Goal: Task Accomplishment & Management: Complete application form

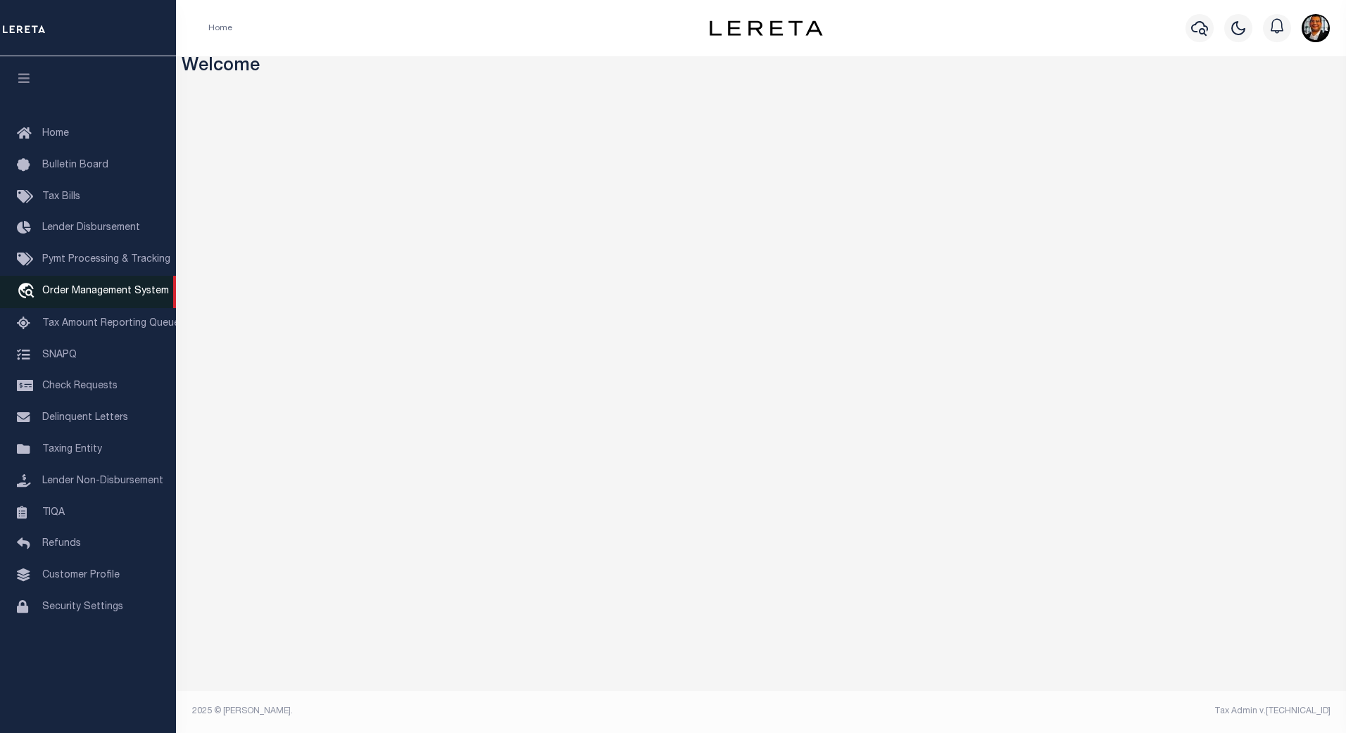
click at [86, 289] on span "Order Management System" at bounding box center [105, 291] width 127 height 10
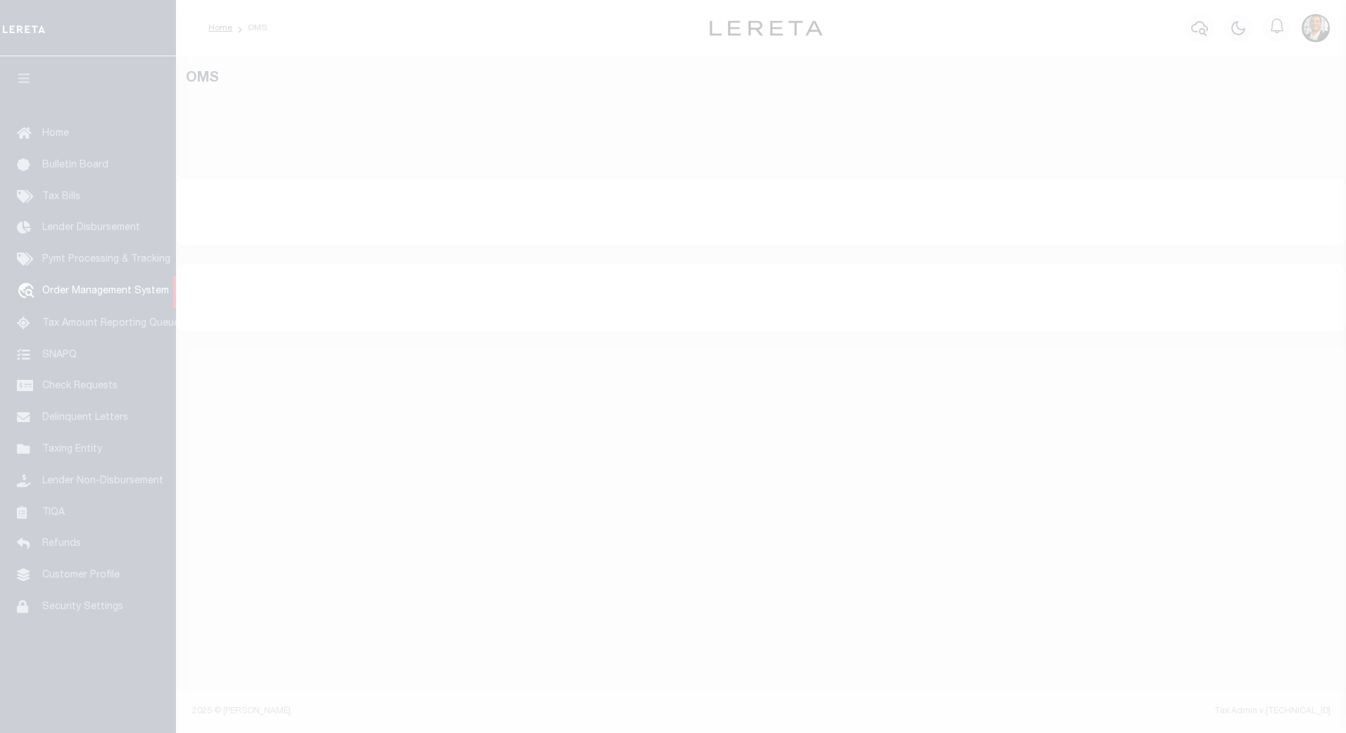
select select "200"
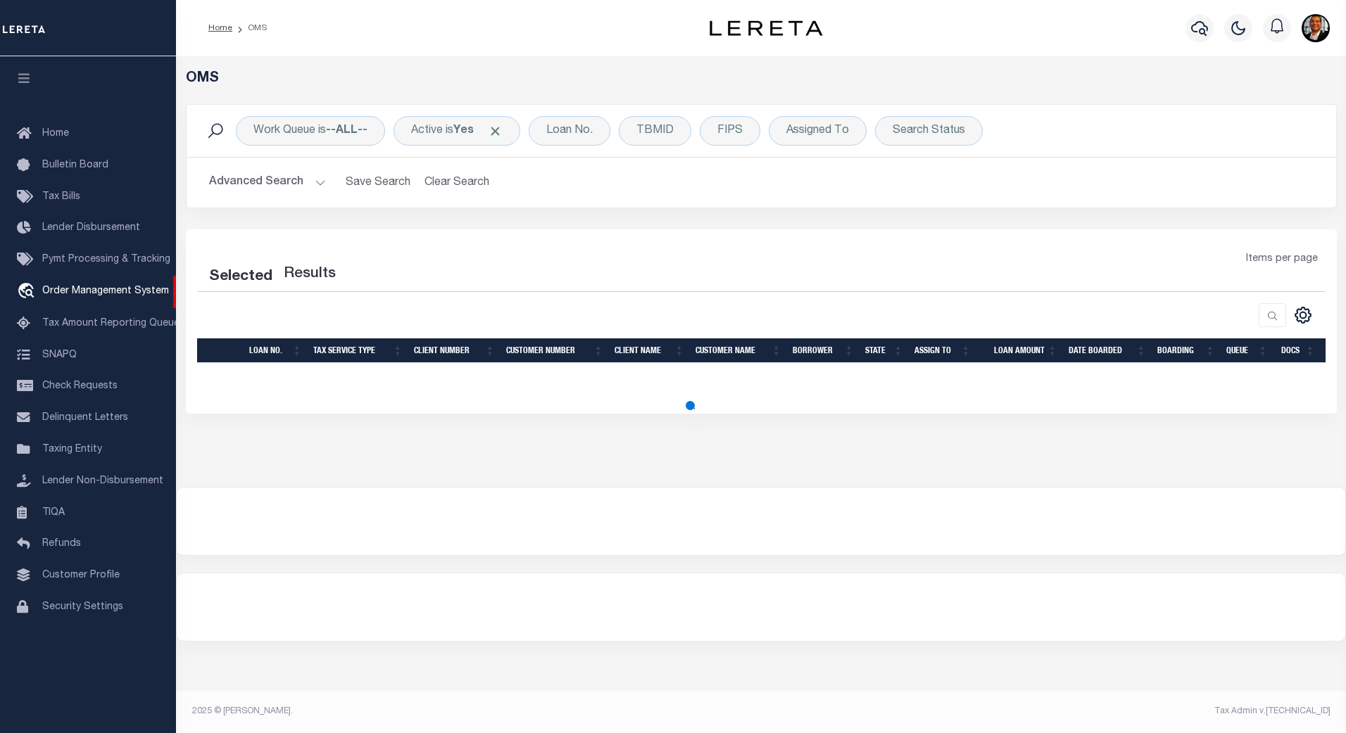
select select "200"
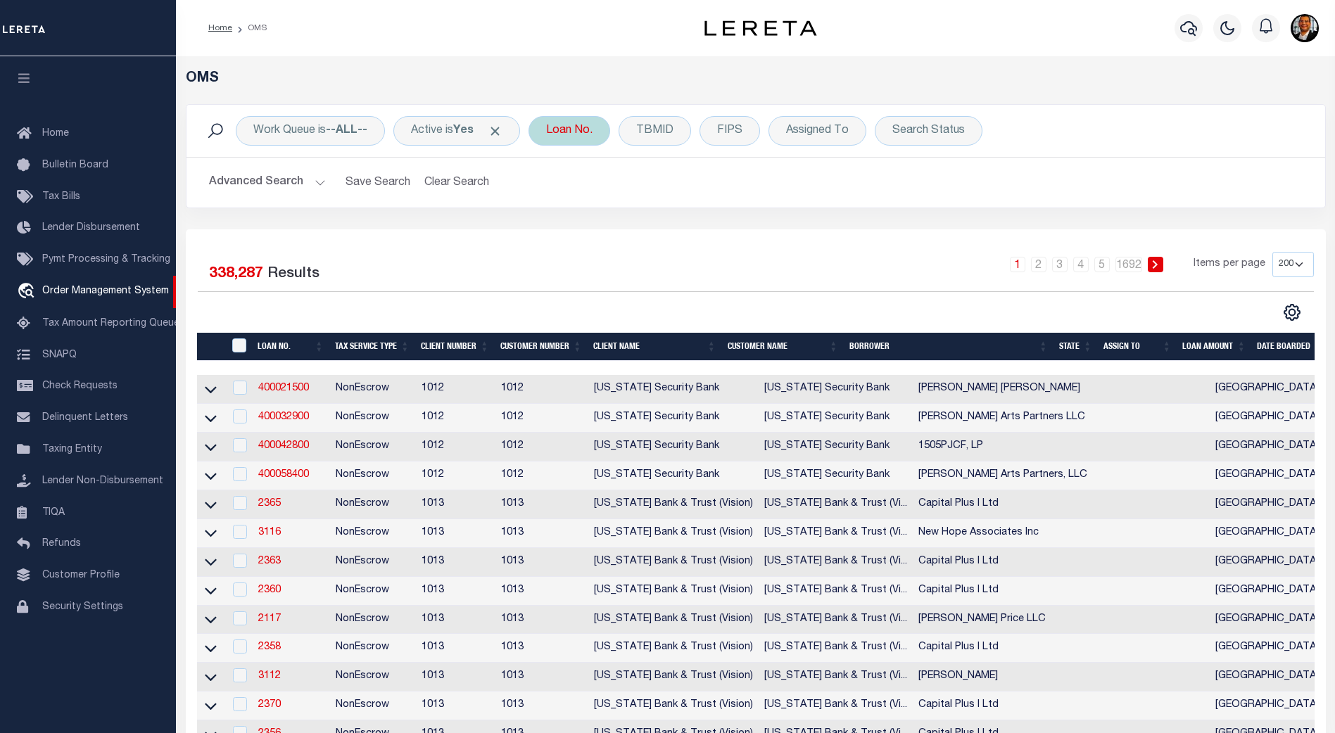
click at [581, 134] on div "Loan No." at bounding box center [570, 131] width 82 height 30
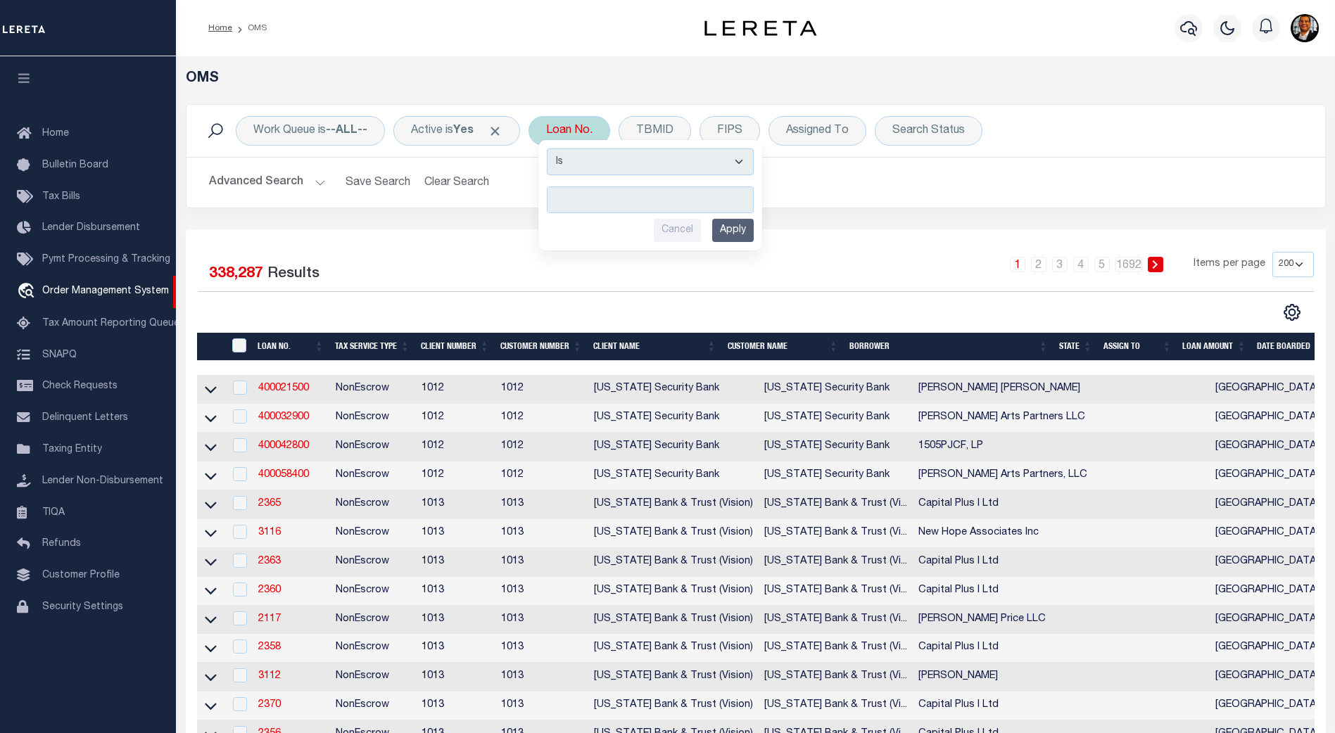
click at [588, 195] on input "text" at bounding box center [650, 200] width 207 height 27
click at [581, 198] on input "text" at bounding box center [650, 200] width 207 height 27
type input "40010821"
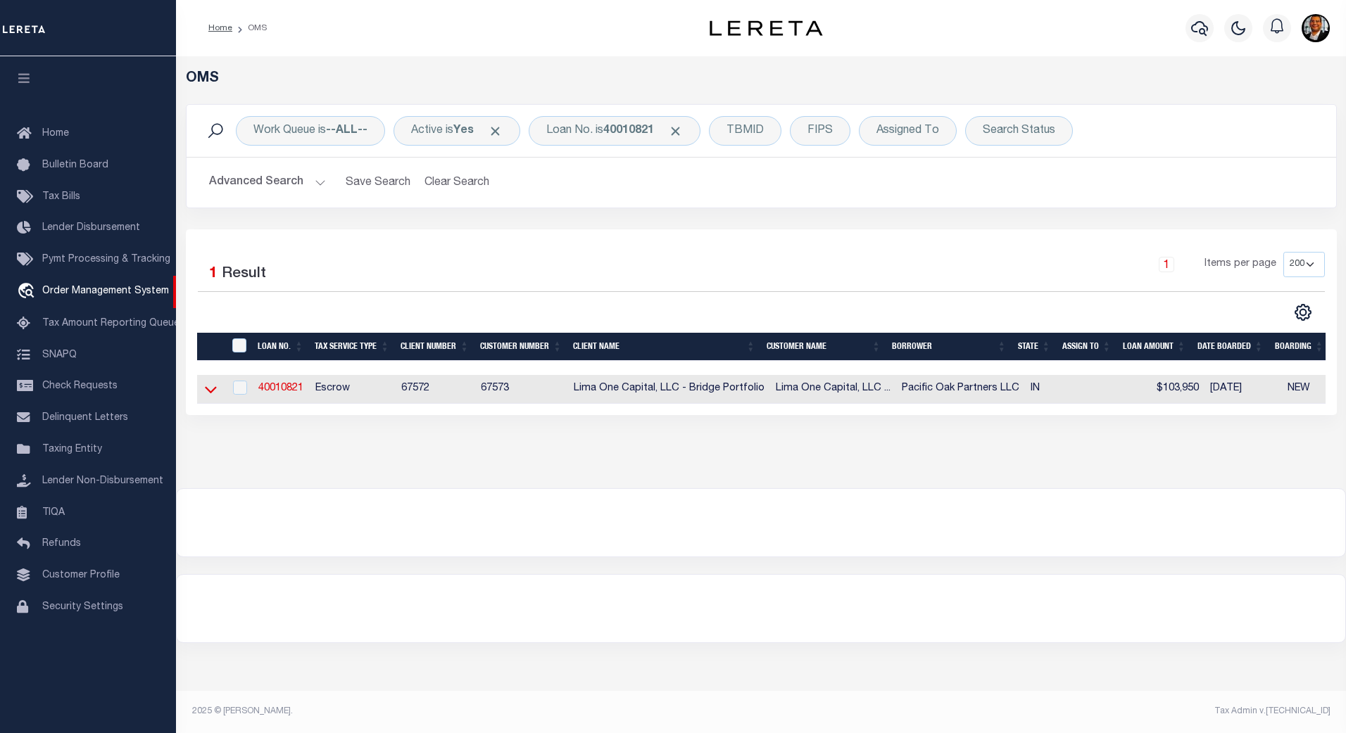
click at [209, 396] on icon at bounding box center [211, 389] width 12 height 15
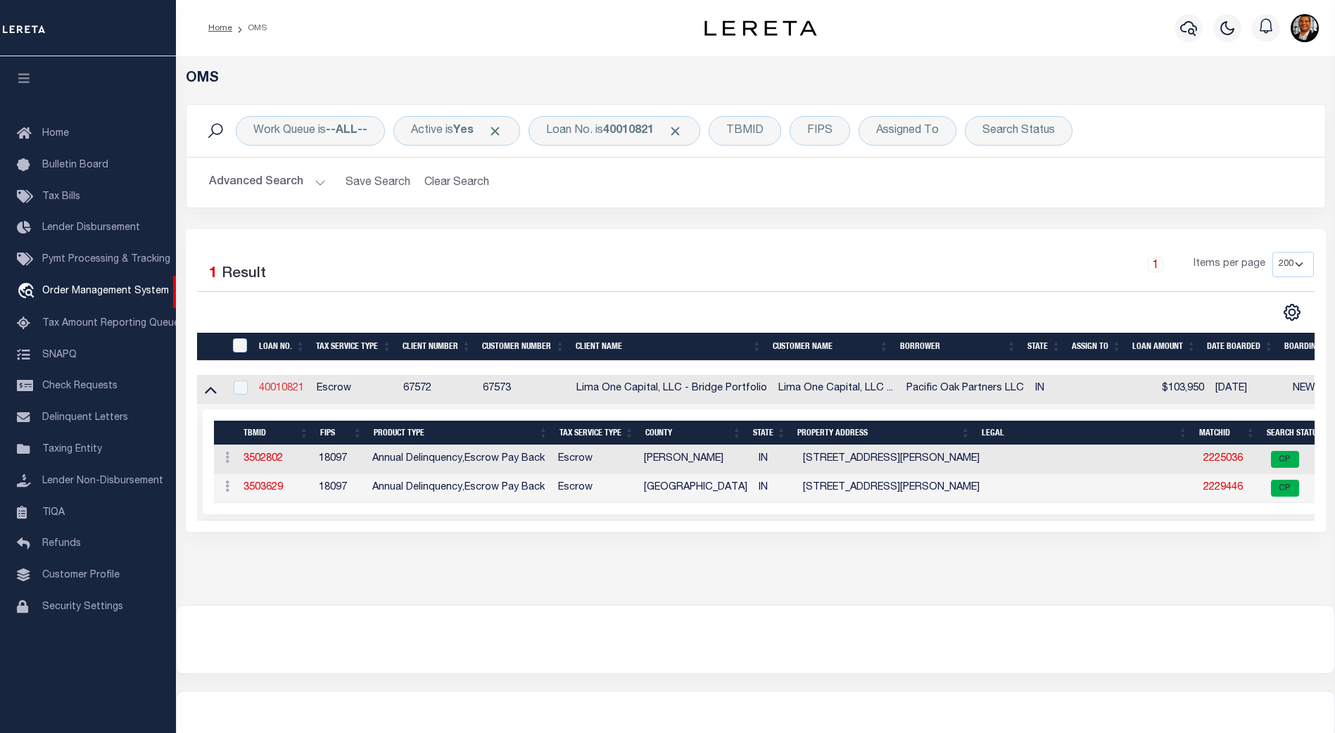
click at [276, 384] on link "40010821" at bounding box center [281, 389] width 45 height 10
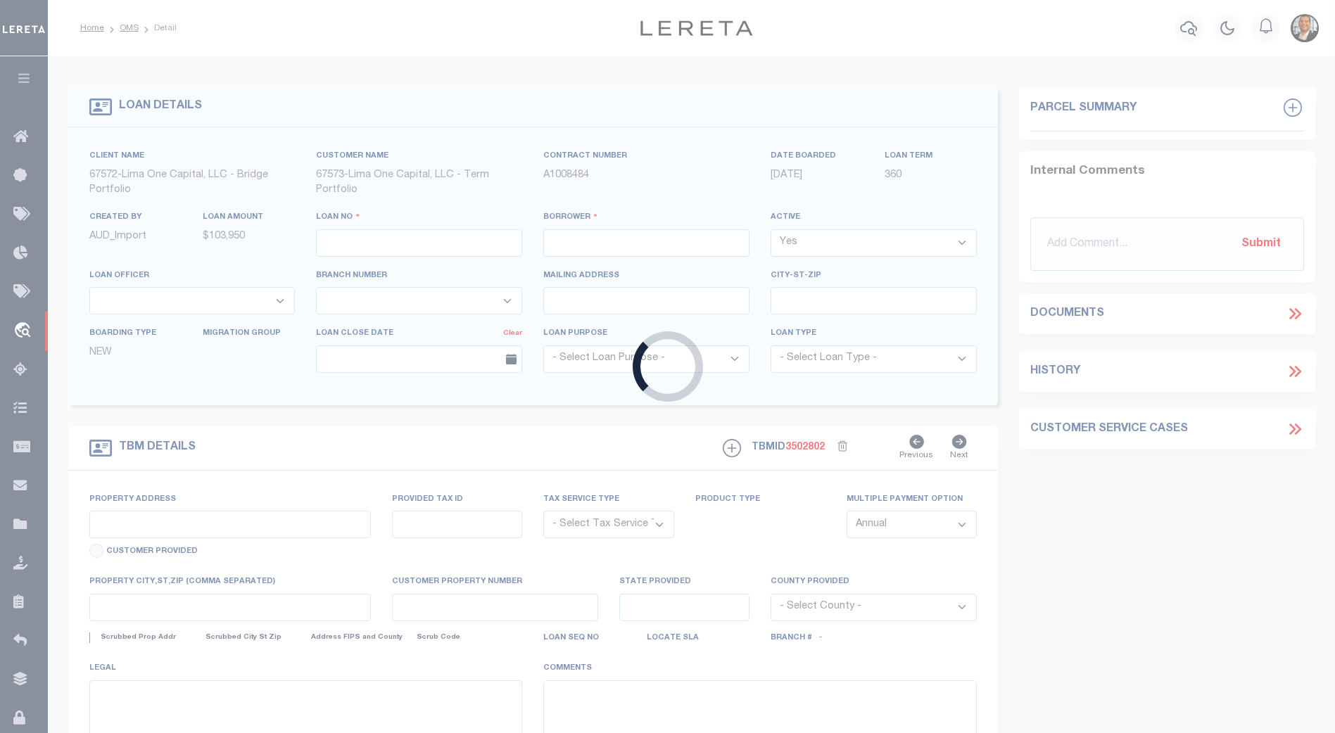
type input "40010821"
type input "Pacific Oak Partners LLC"
select select
type input "5143 N Visscher St"
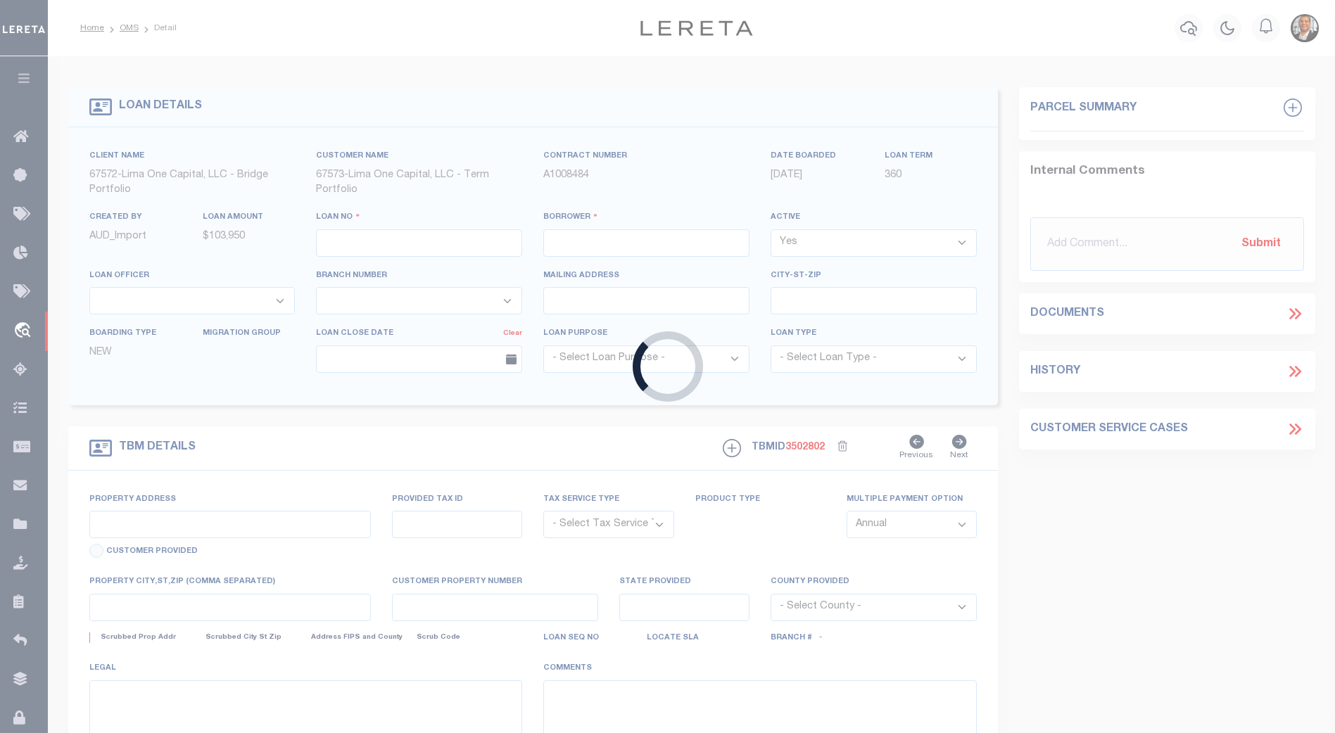
type input "Tacoma WA 98407"
select select
select select "Escrow"
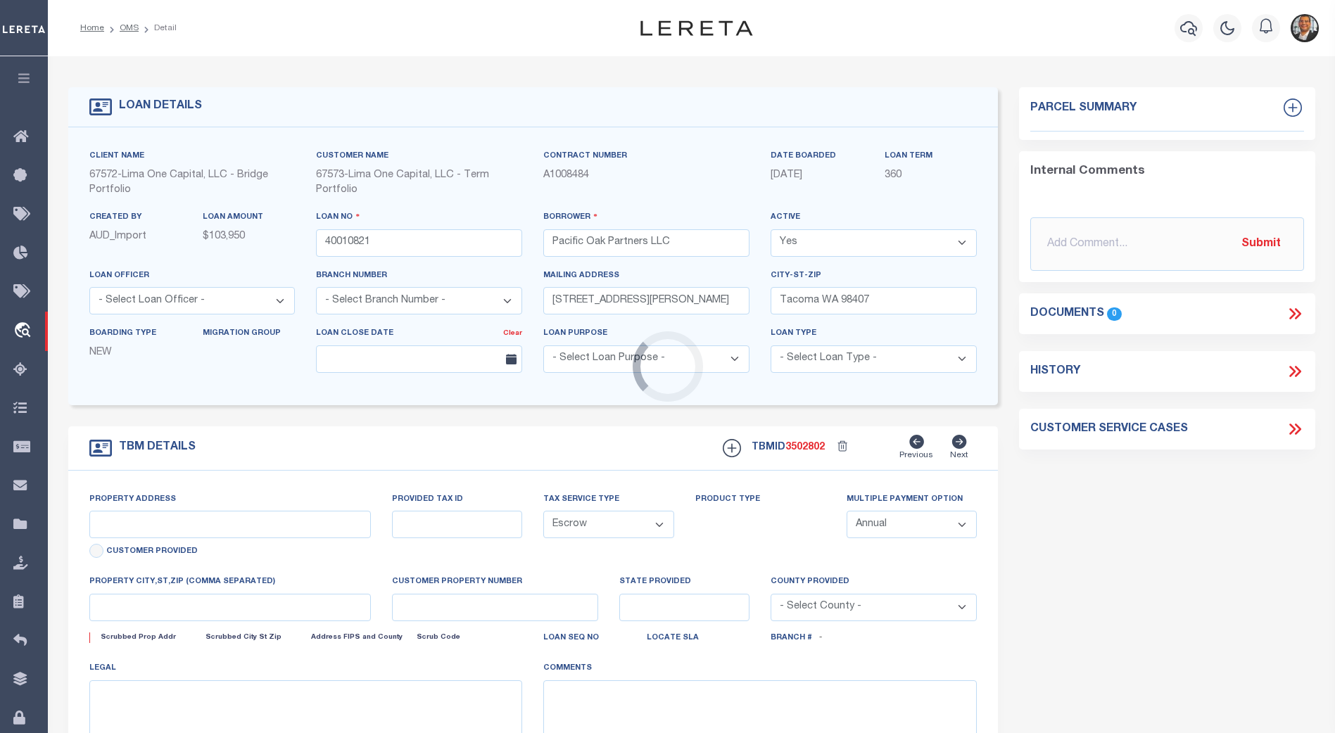
type input "3214 Newton Avenue"
type input "49-10-08-115-024.000-101"
select select
type input "Indianapolis IN 46201"
type input "40010821-1"
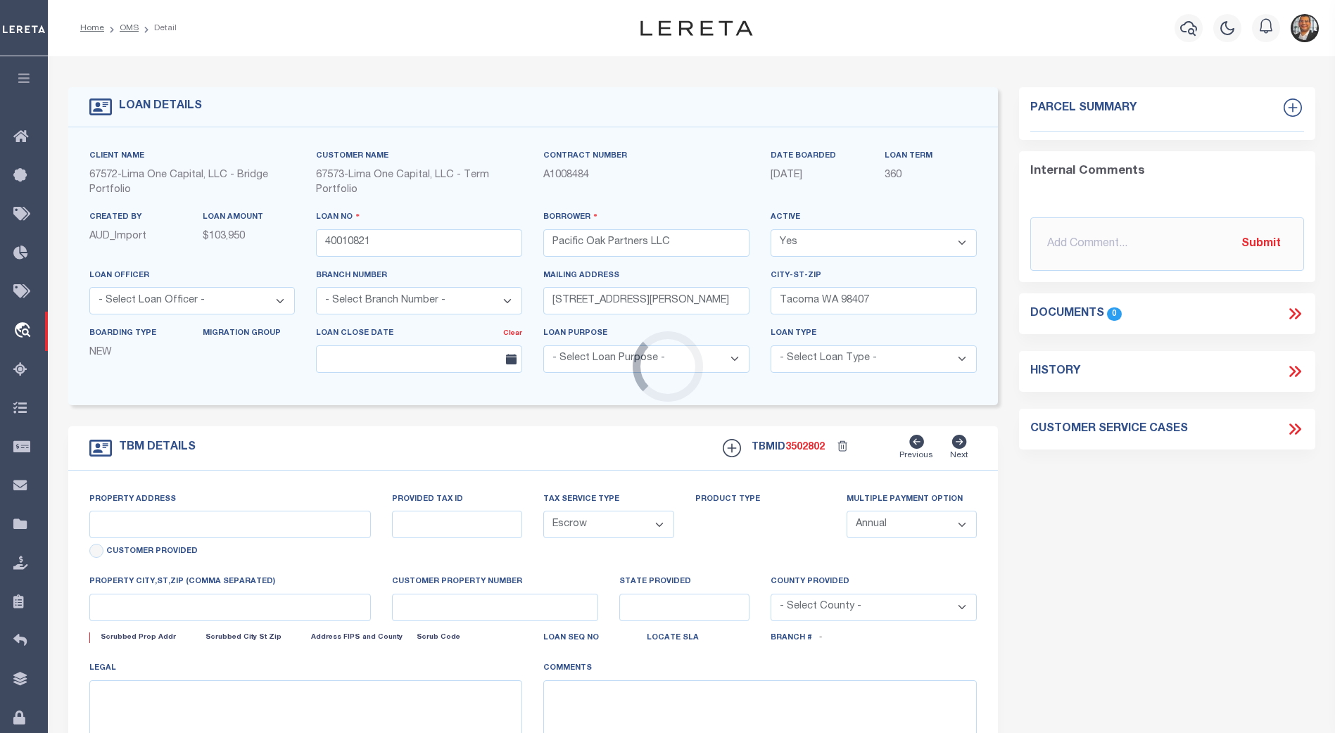
type input "IN"
select select
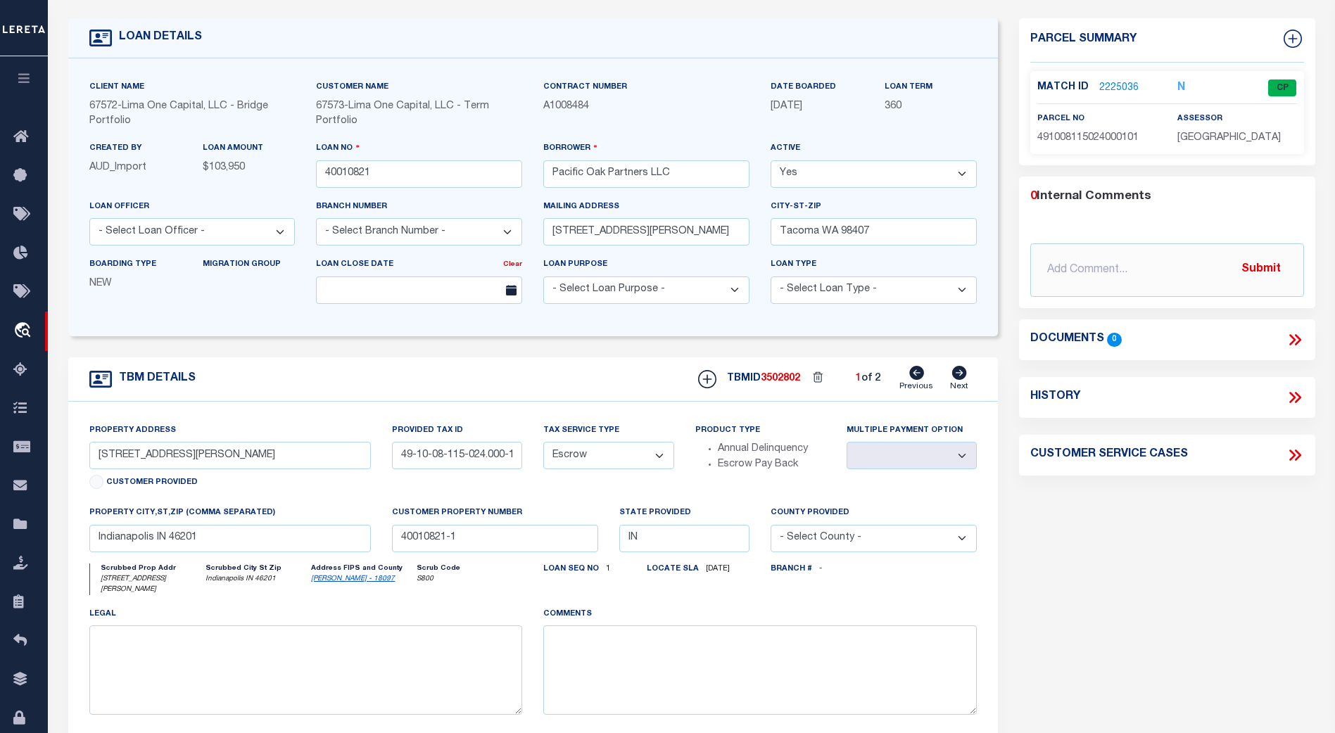
scroll to position [70, 0]
click at [961, 373] on icon at bounding box center [959, 372] width 15 height 14
select select
click at [914, 379] on icon at bounding box center [916, 372] width 15 height 14
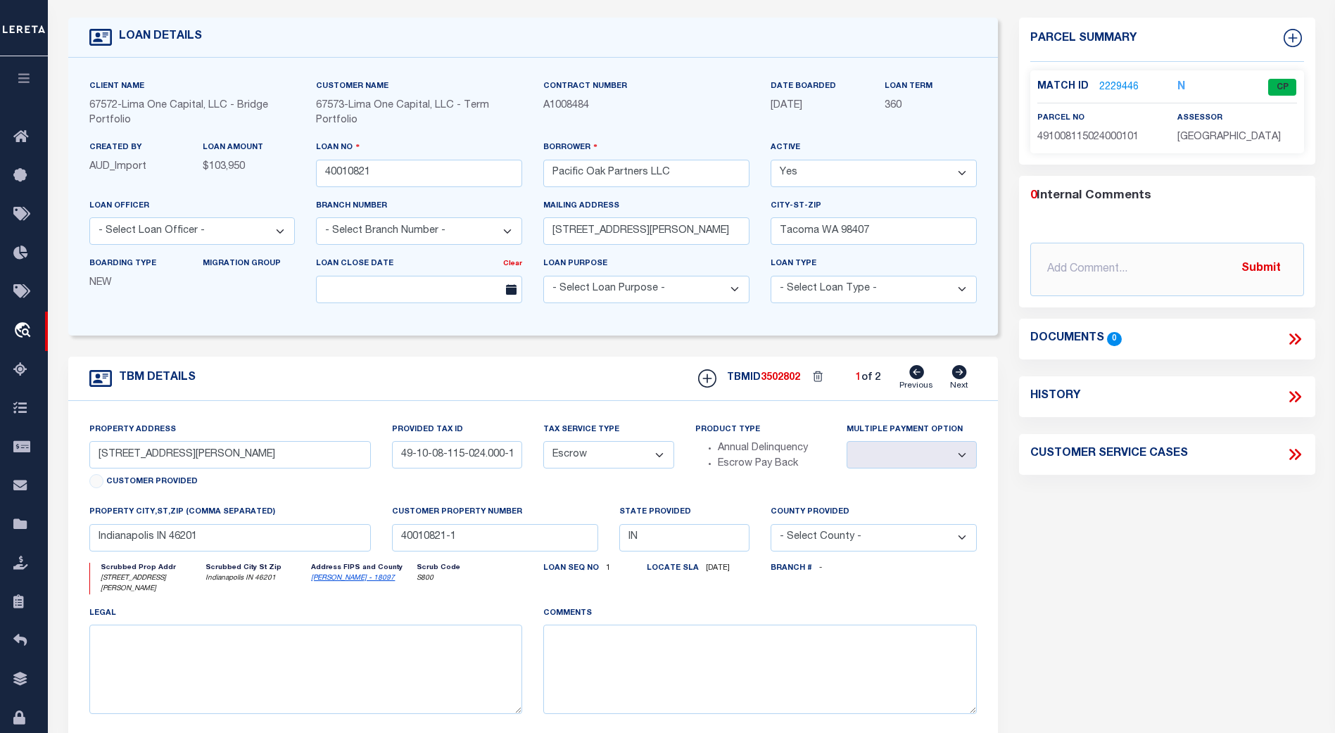
select select
click at [962, 379] on icon at bounding box center [959, 372] width 15 height 14
select select
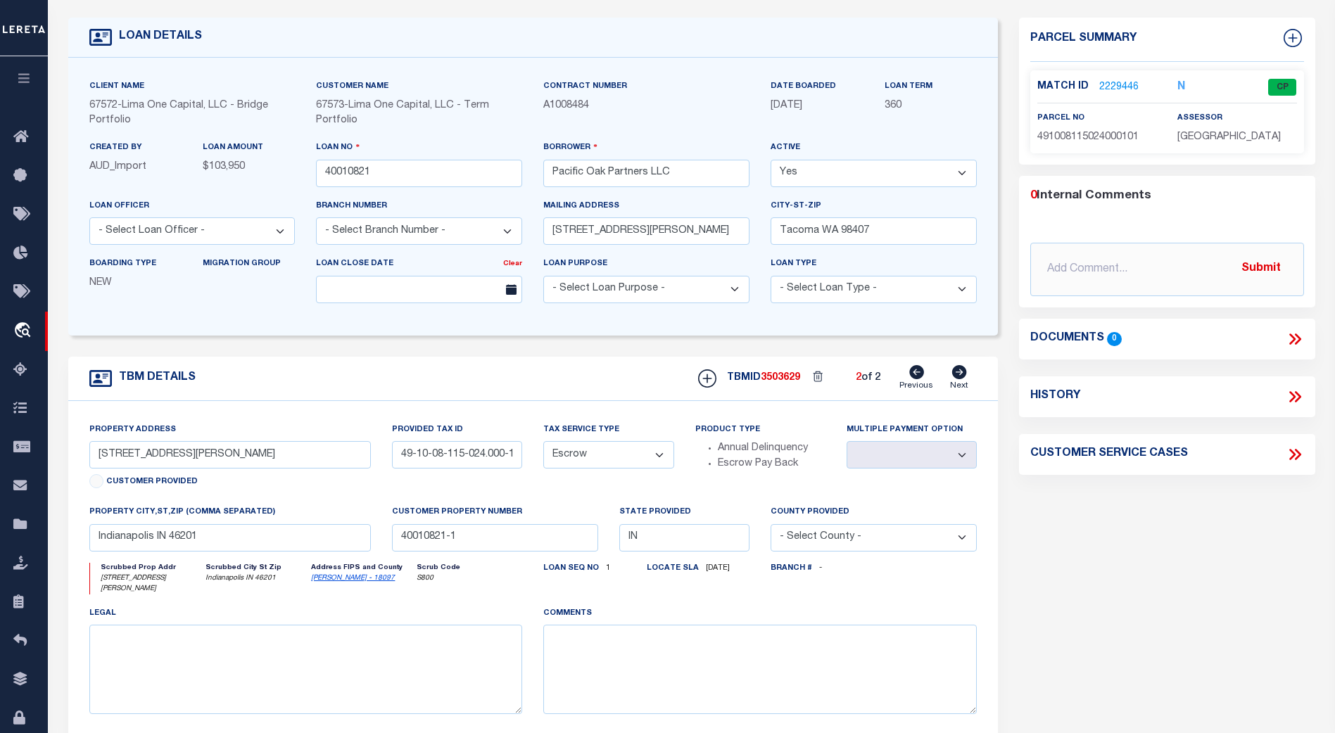
click at [916, 375] on icon at bounding box center [916, 372] width 15 height 14
select select
click at [959, 376] on icon at bounding box center [959, 372] width 15 height 14
select select
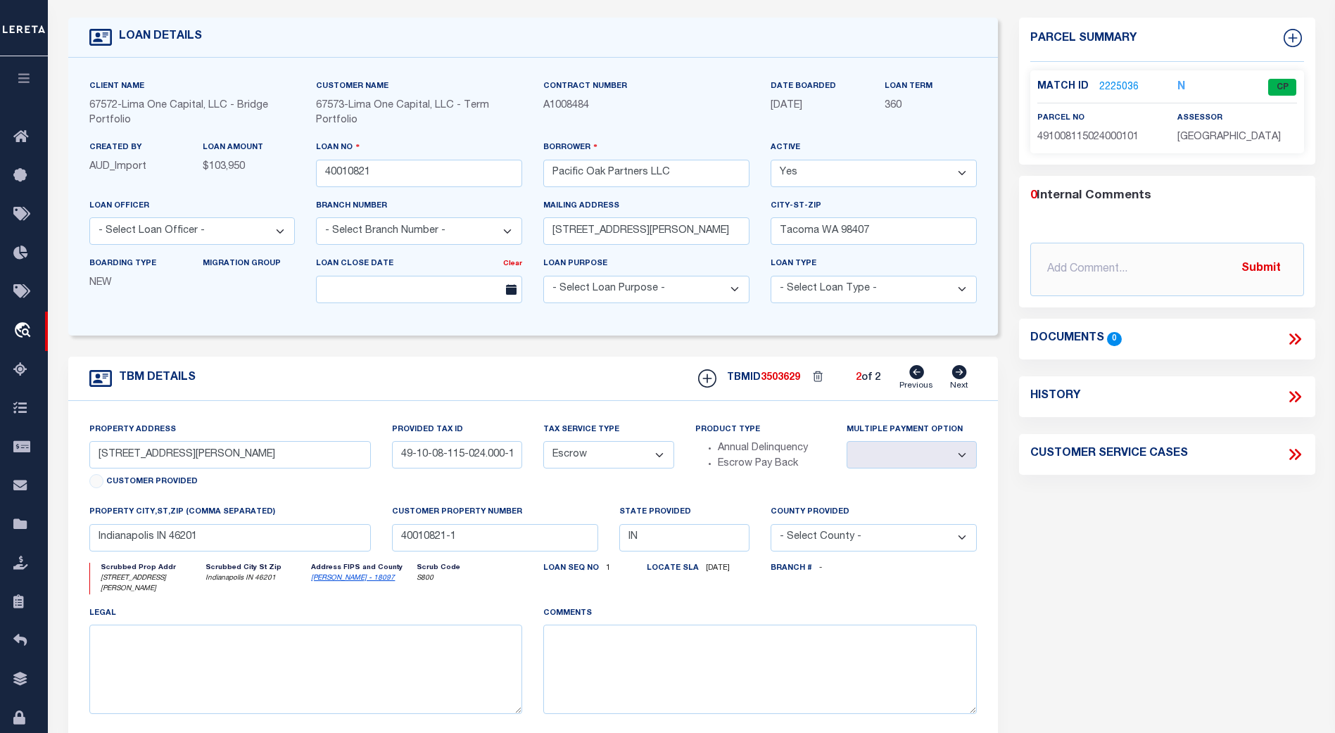
select select
click at [1118, 82] on link "2229446" at bounding box center [1118, 87] width 39 height 15
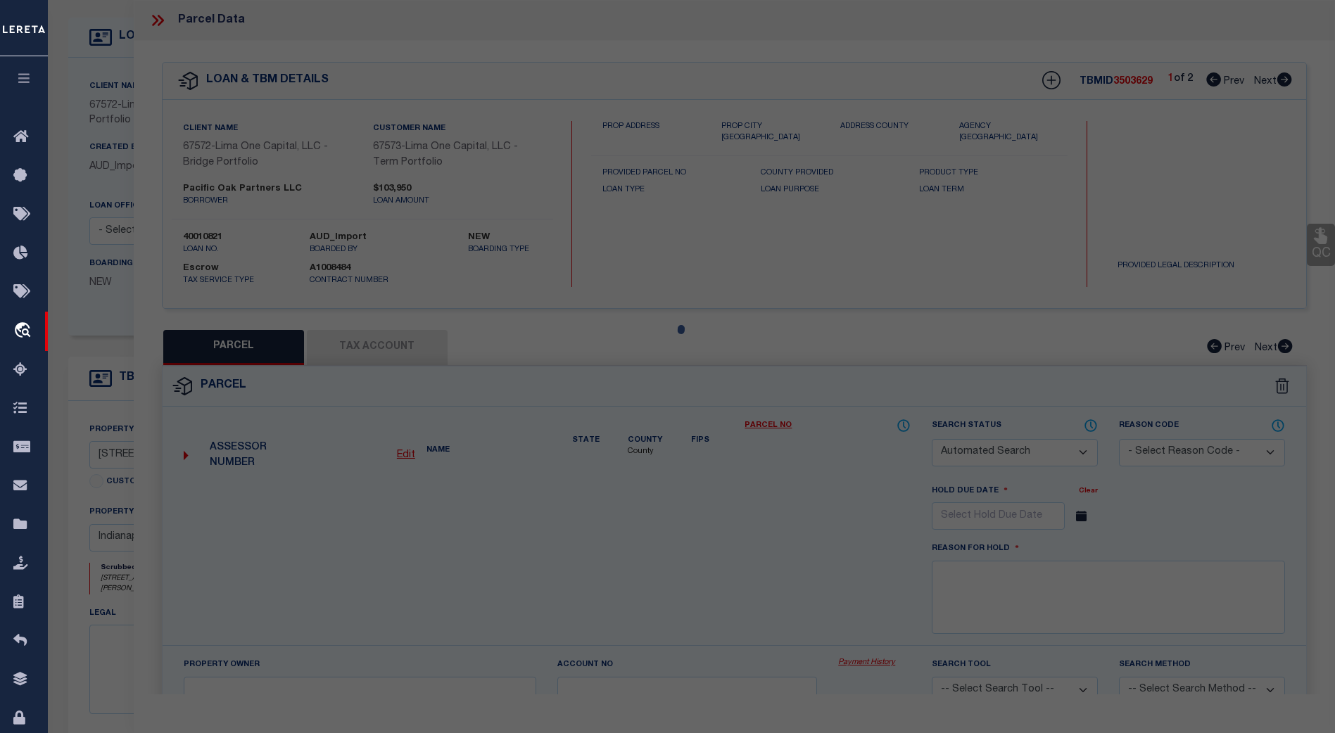
checkbox input "false"
select select "CP"
type input "BRANT,JEREMY"
select select "ATL"
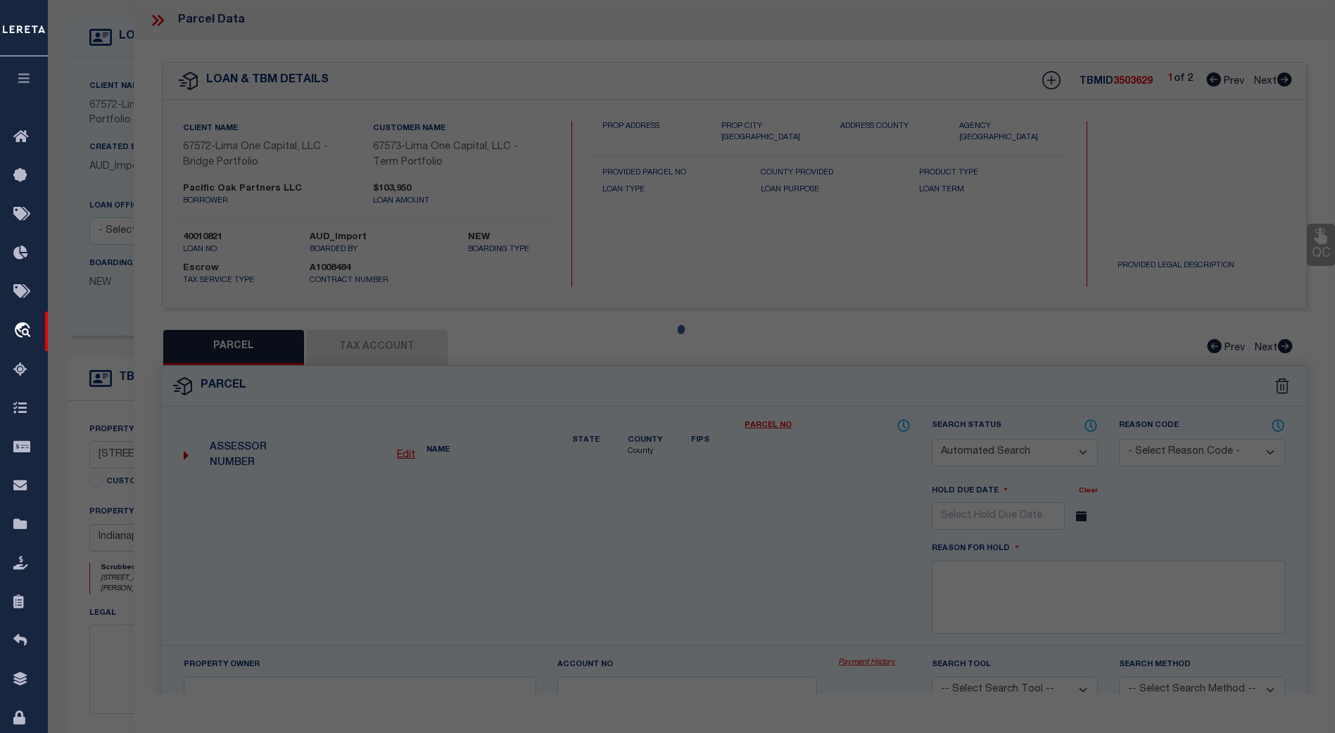
select select "ADD"
type input "3214 NEWTON AVE"
checkbox input "false"
type input "INDIANAPOLIS, IN 46201"
type textarea "FOREST PARK SEC B L12 B26"
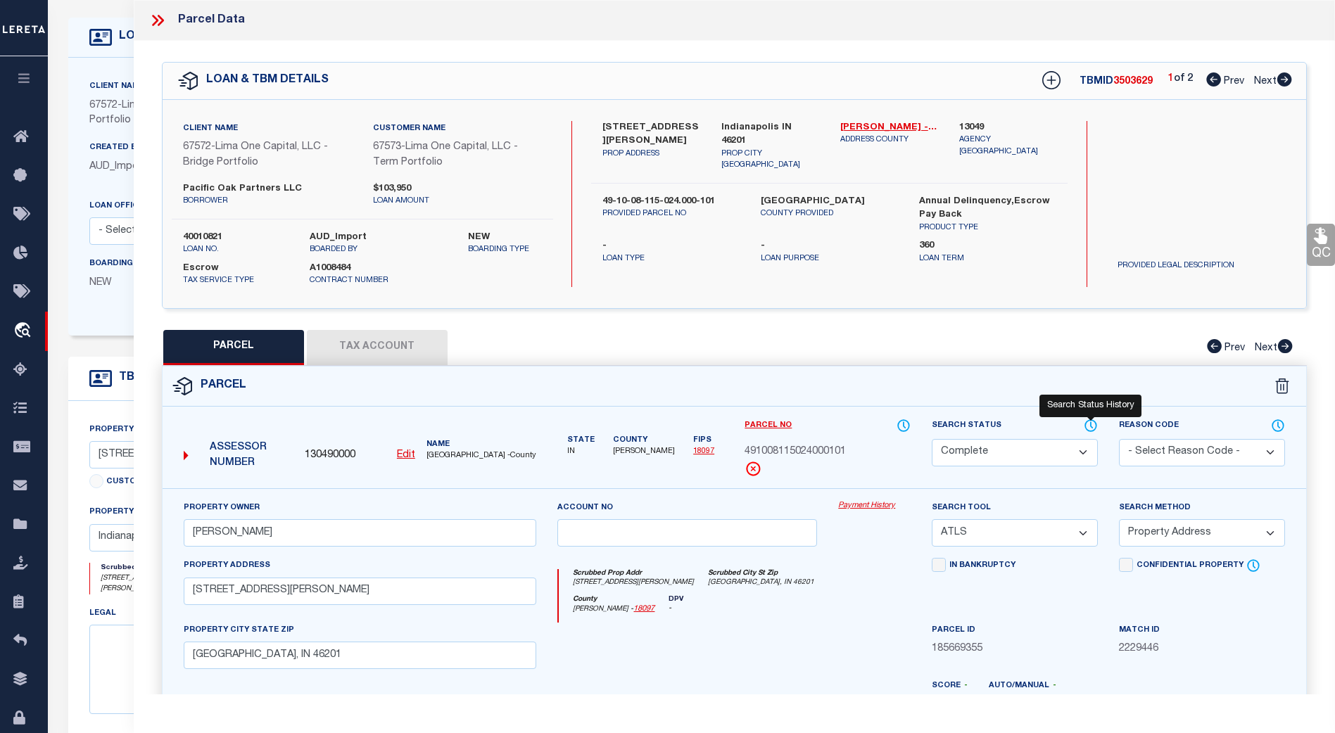
click at [1088, 426] on icon at bounding box center [1091, 425] width 14 height 15
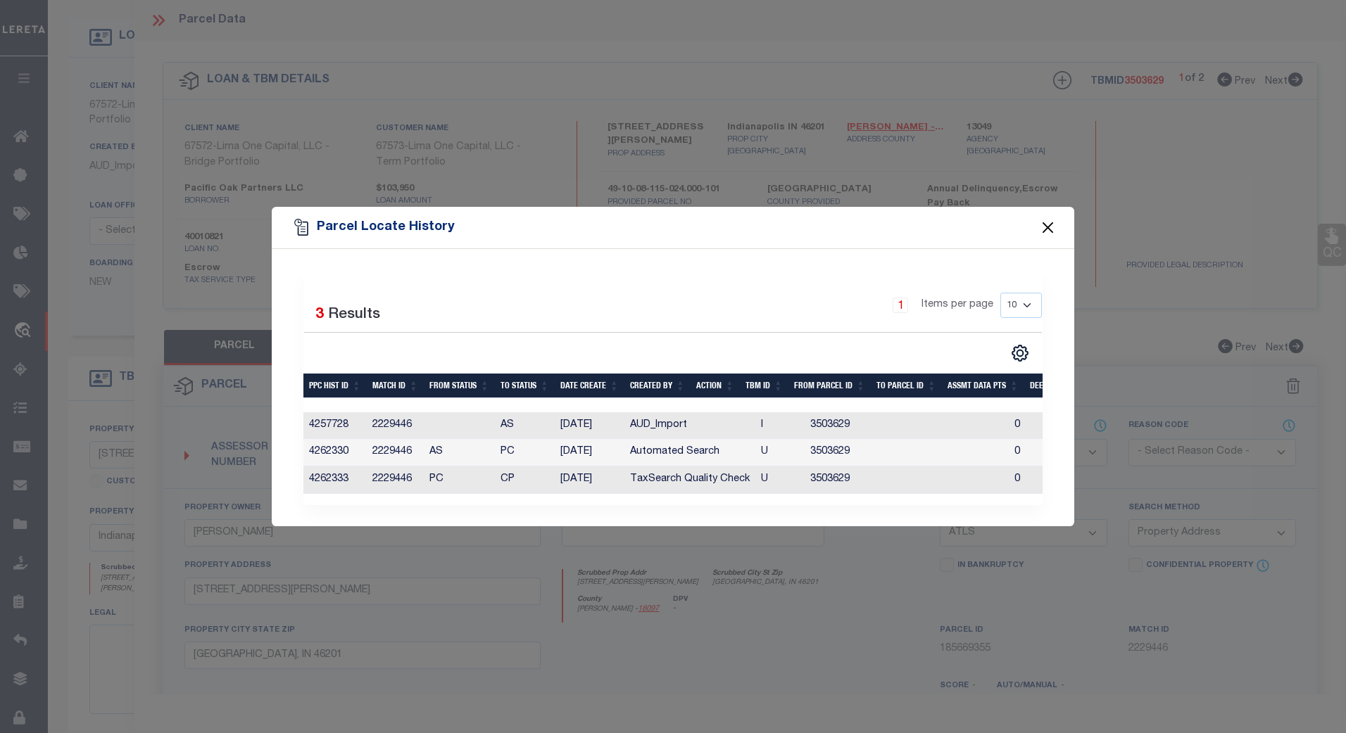
click at [1045, 223] on button "Close" at bounding box center [1048, 228] width 18 height 18
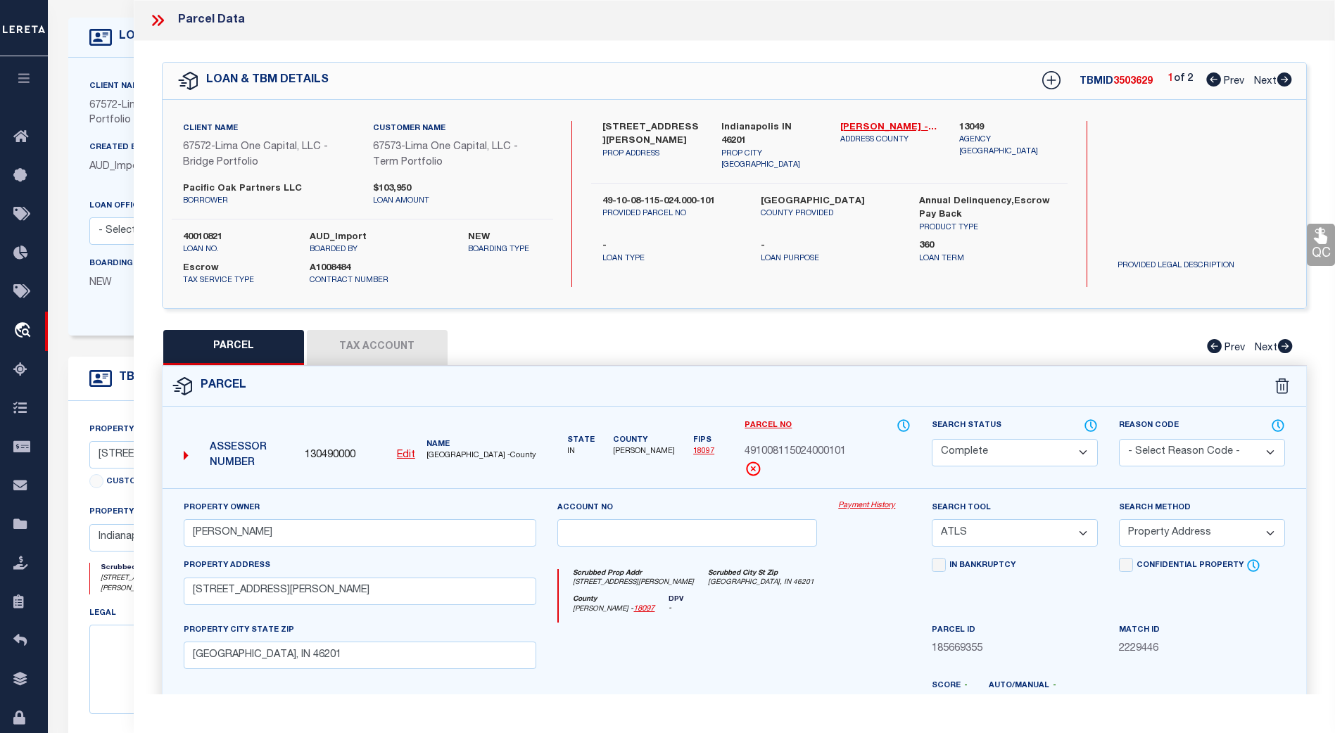
click at [1265, 77] on span "Next" at bounding box center [1265, 82] width 23 height 10
select select "AS"
select select
checkbox input "false"
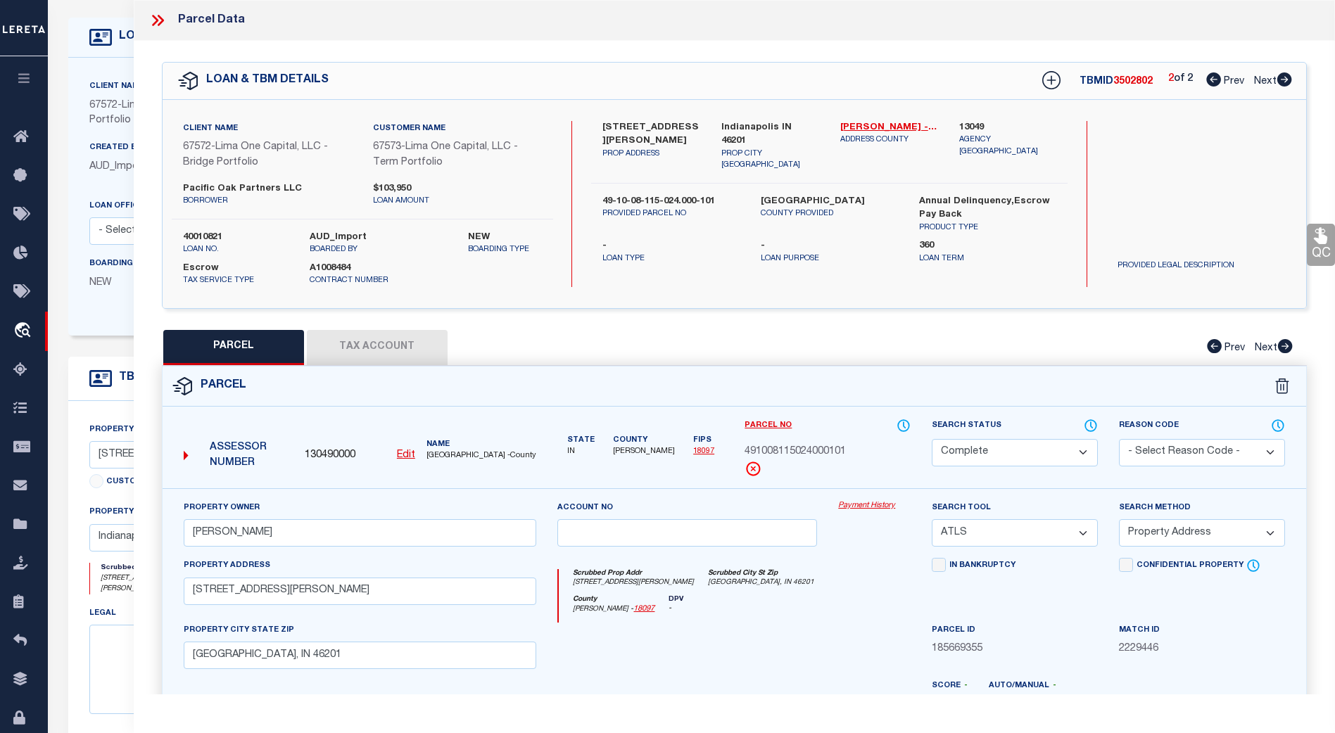
checkbox input "false"
select select "CP"
type input "BRANT,JEREMY"
select select "ATL"
select select "ADD"
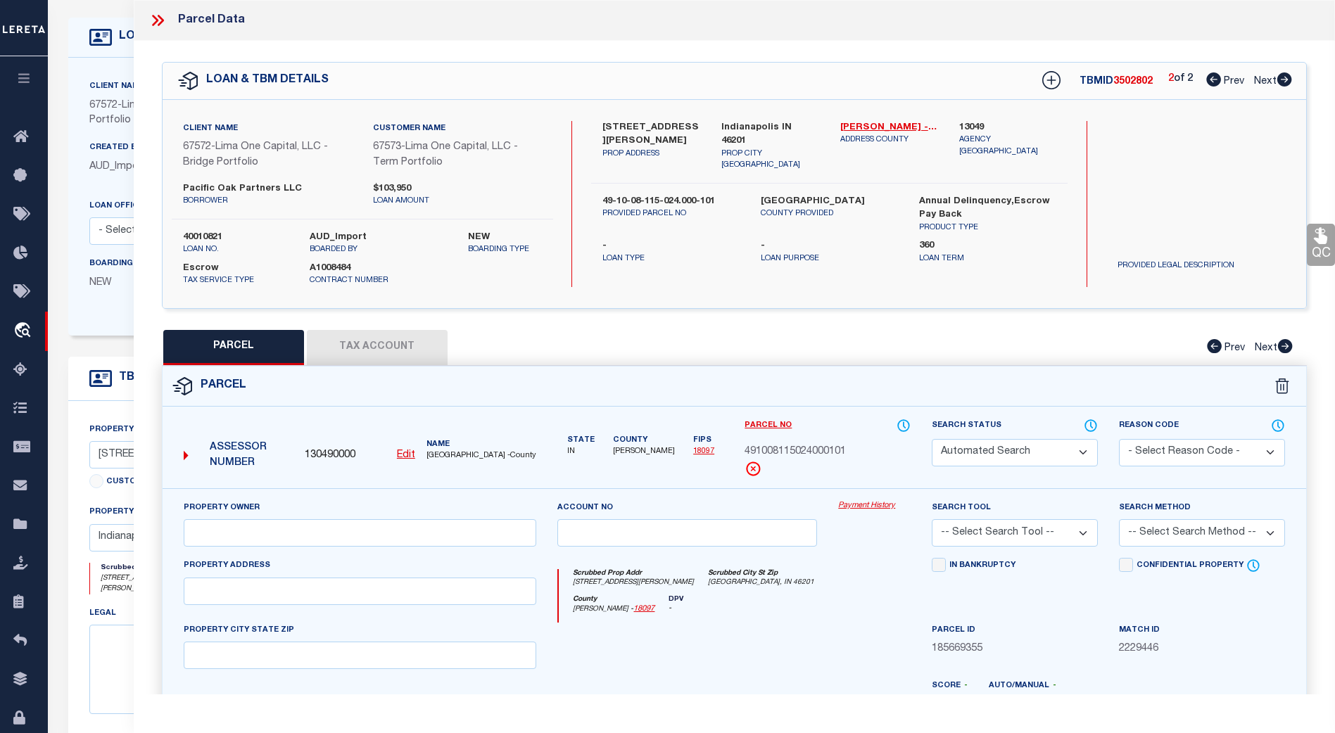
type input "3214 NEWTON AVE"
checkbox input "false"
type input "INDIANAPOLIS, IN 46201"
type textarea "FOREST PARK SEC B L12 B26"
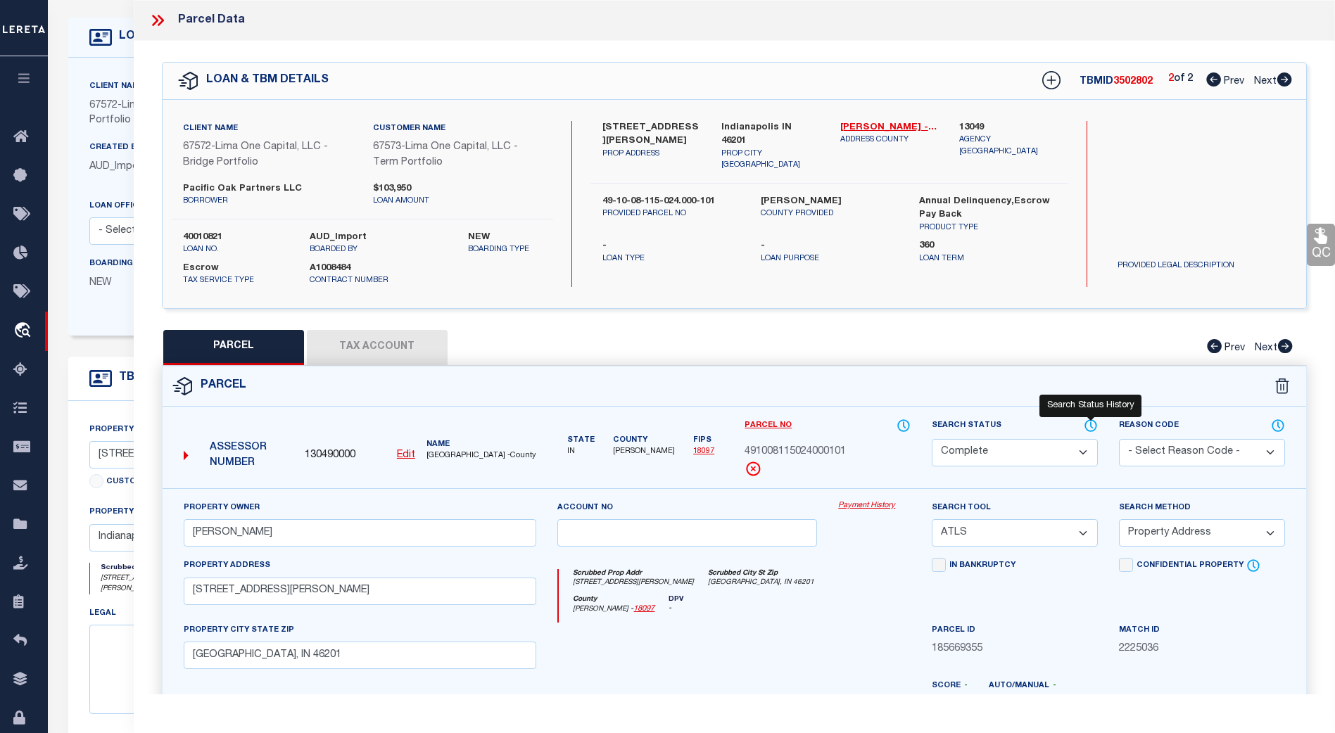
click at [1089, 426] on icon at bounding box center [1091, 425] width 14 height 15
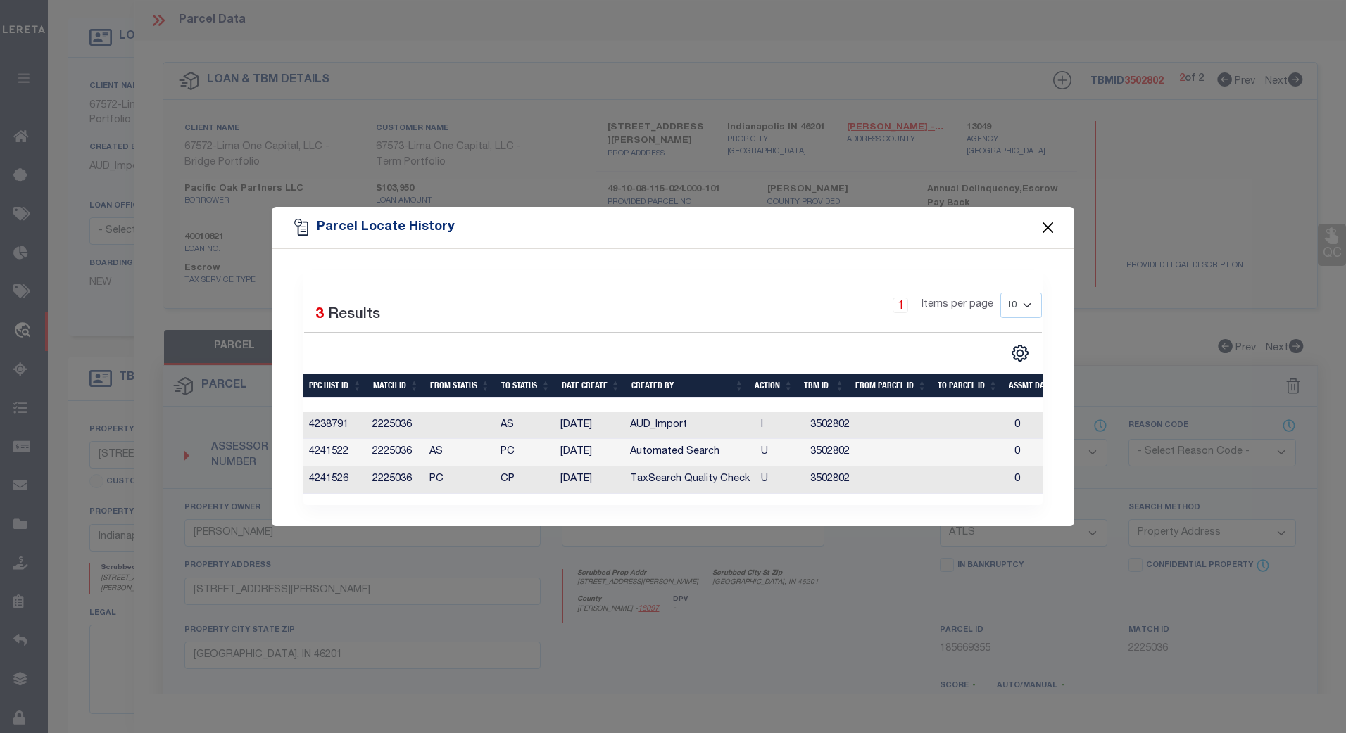
click at [1042, 223] on button "Close" at bounding box center [1048, 228] width 18 height 18
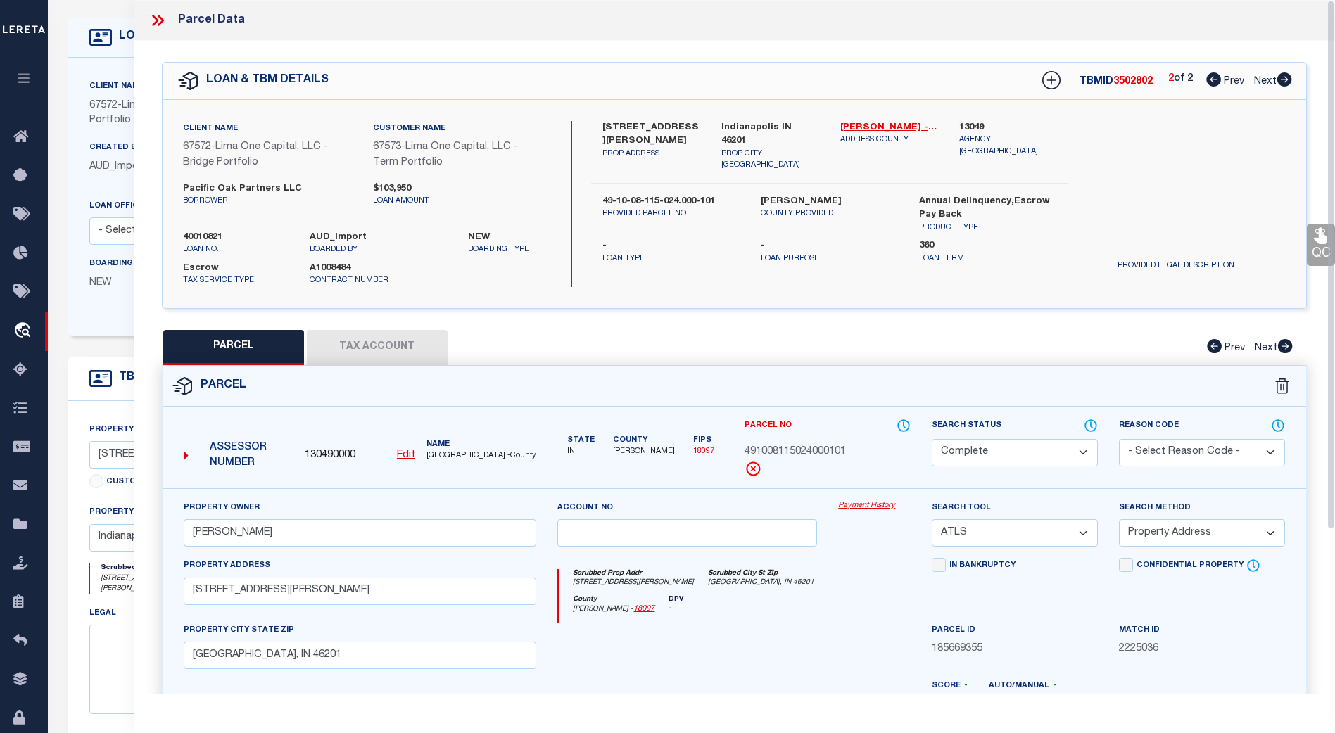
click at [376, 348] on button "Tax Account" at bounding box center [377, 347] width 141 height 35
select select "100"
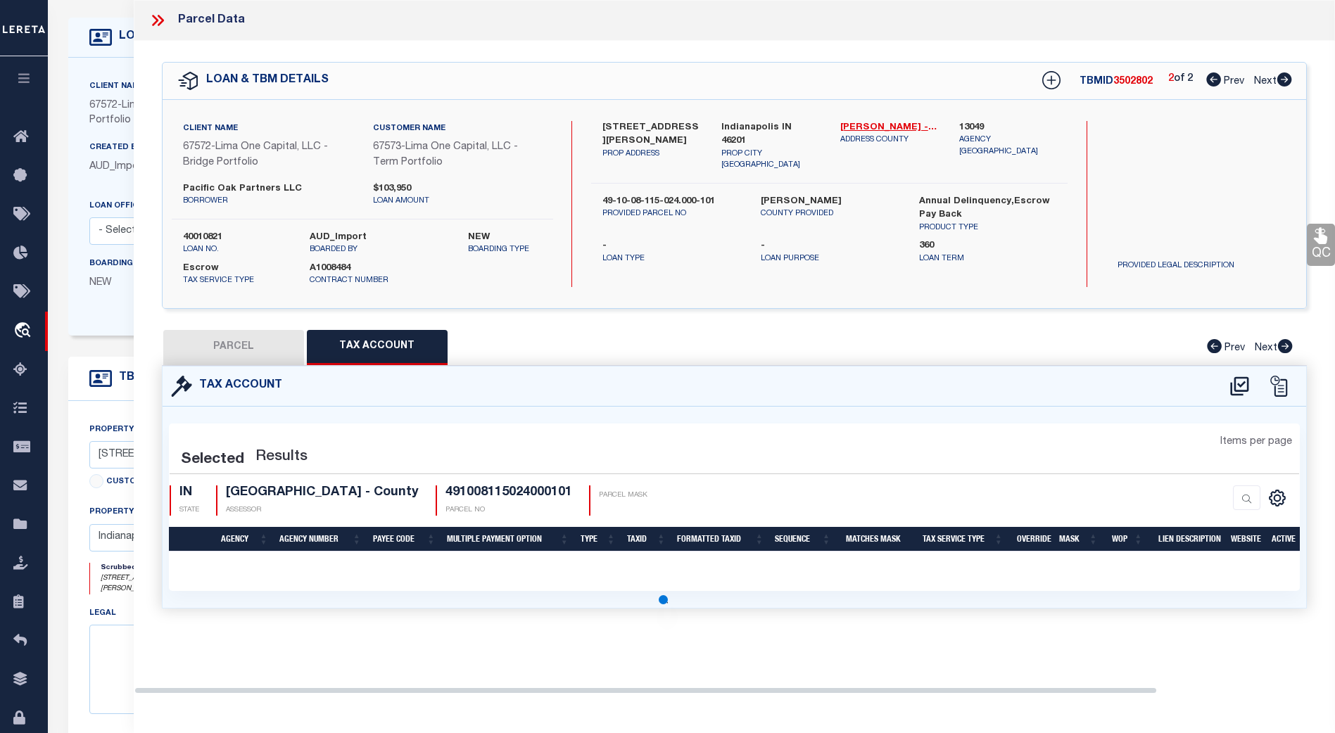
select select "100"
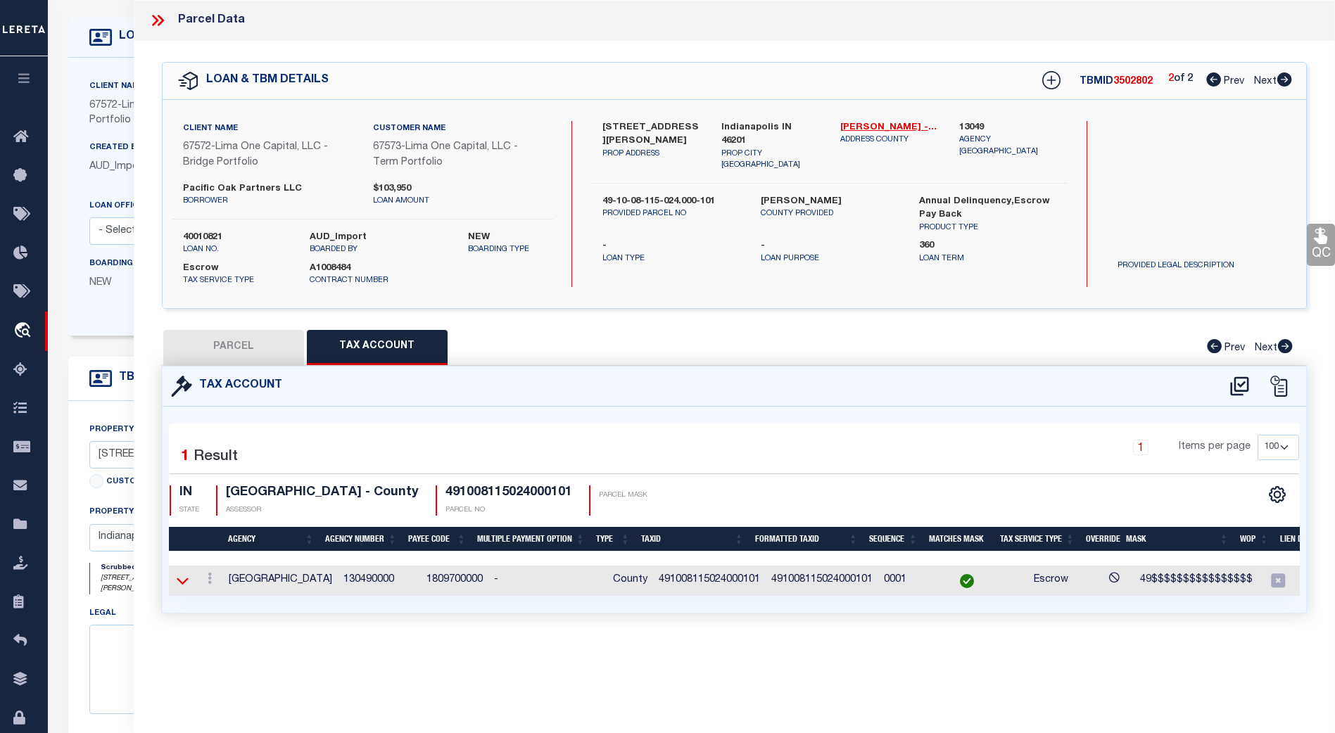
click at [184, 578] on icon at bounding box center [183, 581] width 12 height 15
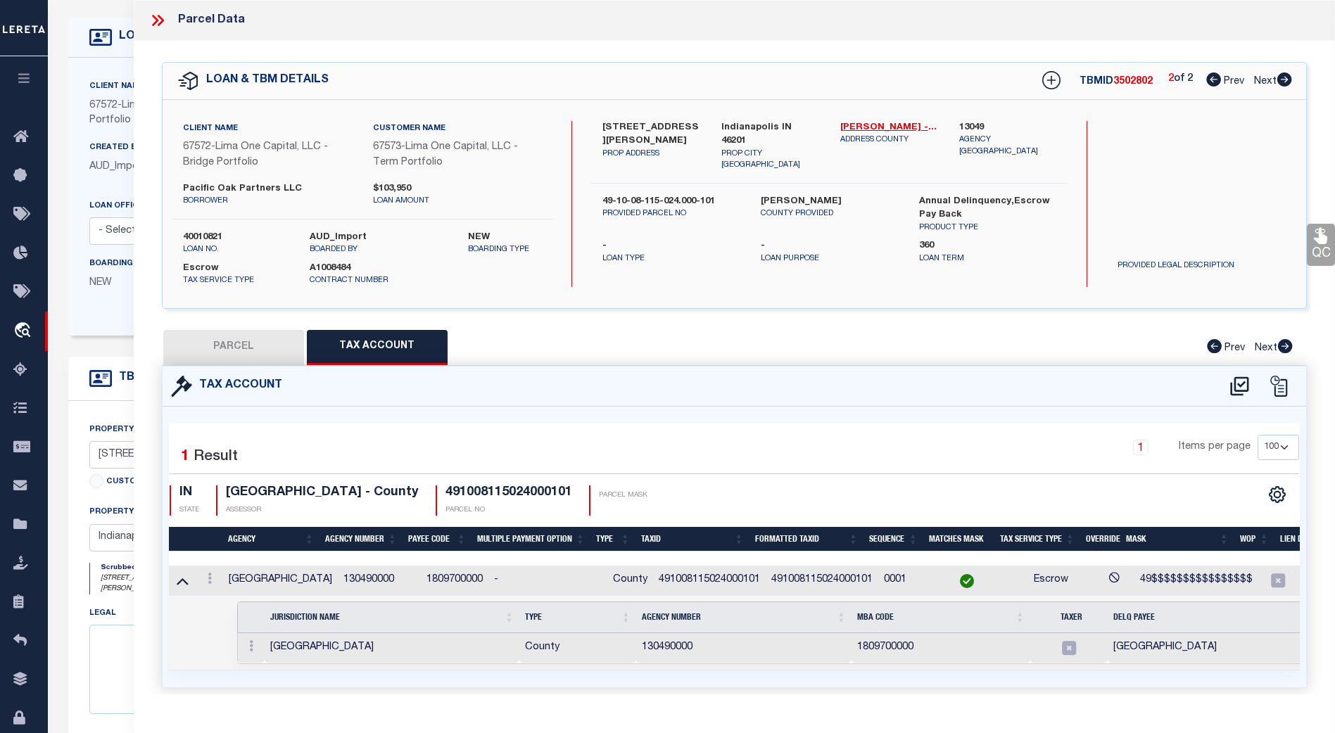
click at [1224, 77] on span "Prev" at bounding box center [1234, 82] width 20 height 10
select select "AS"
select select
checkbox input "false"
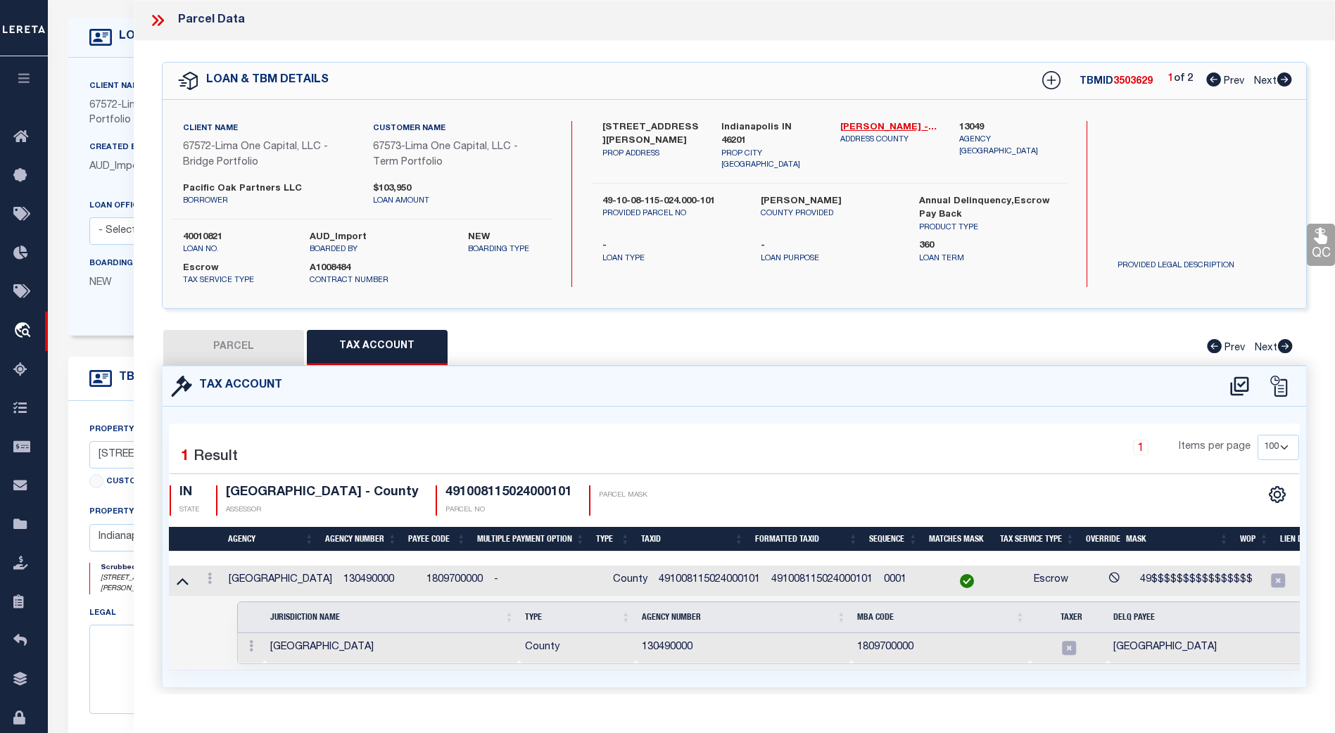
checkbox input "false"
select select "CP"
type input "BRANT,JEREMY"
select select "ATL"
select select "ADD"
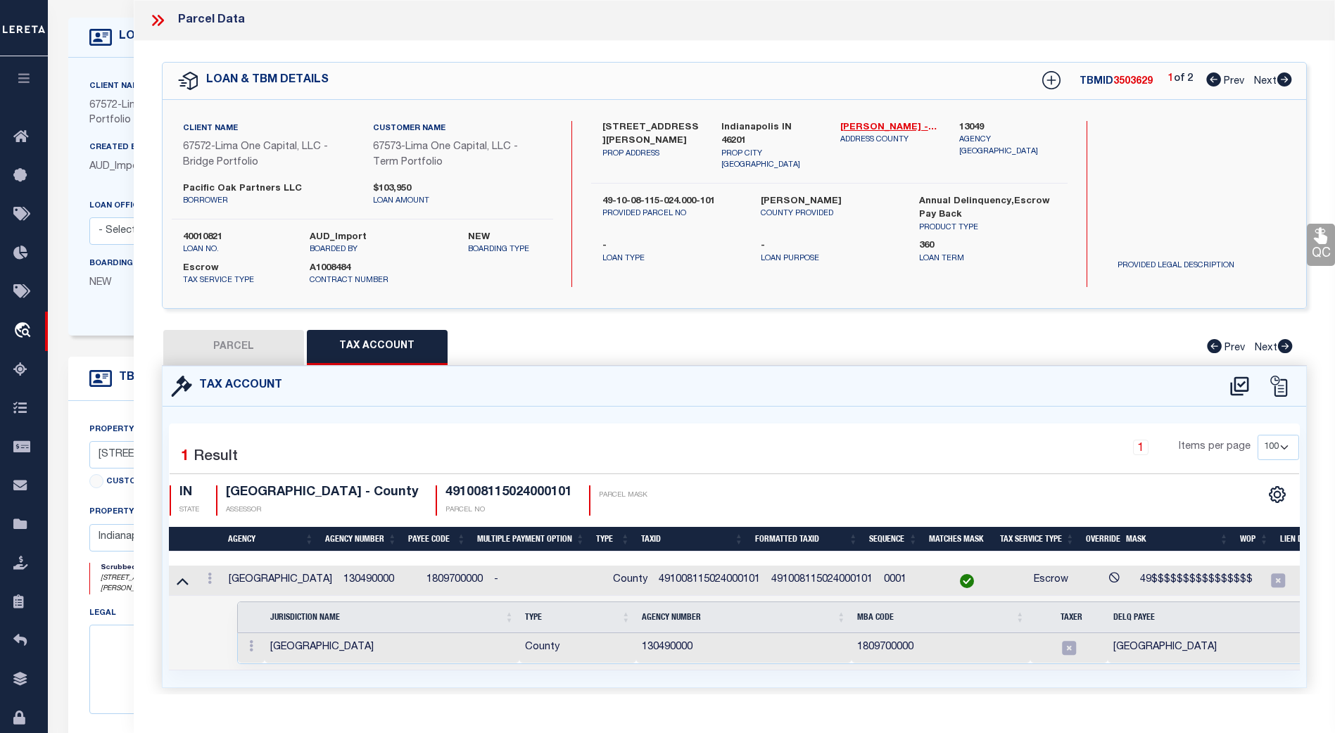
type input "3214 NEWTON AVE"
checkbox input "false"
type input "INDIANAPOLIS, IN 46201"
type textarea "FOREST PARK SEC B L12 B26"
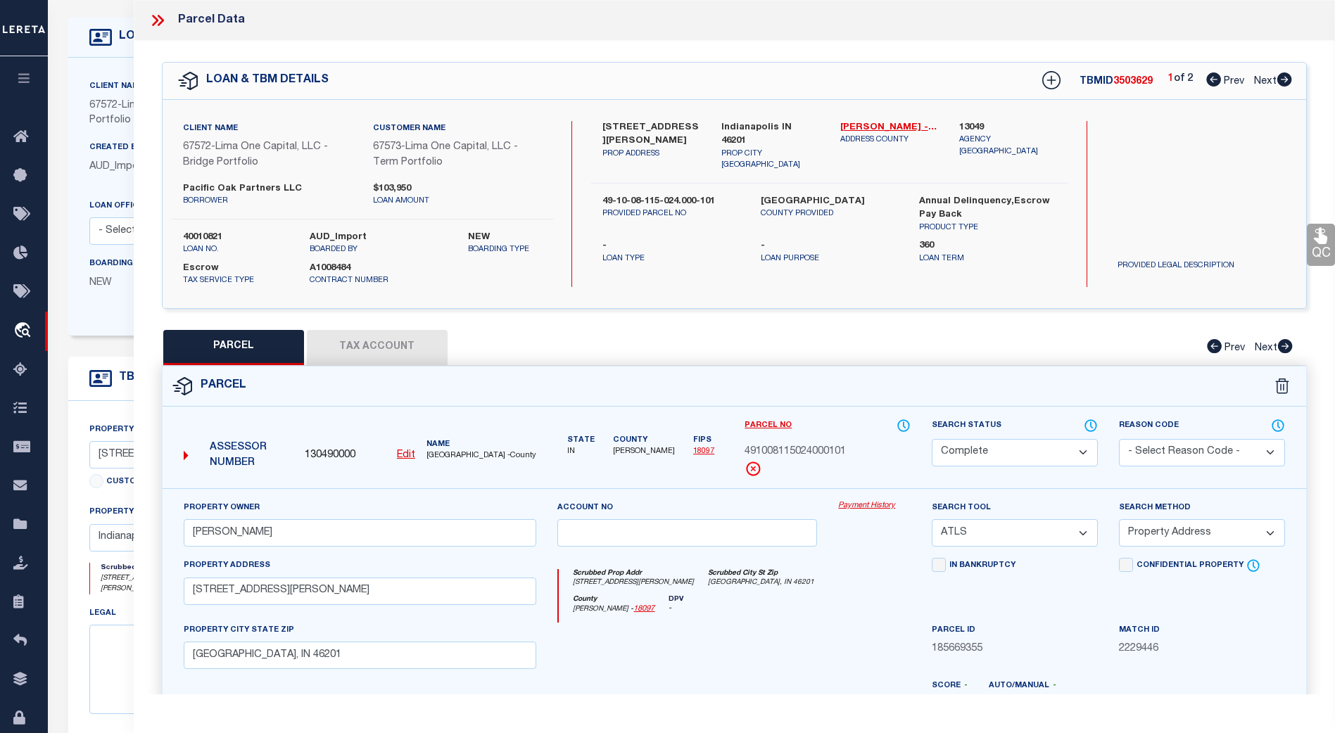
click at [389, 354] on button "Tax Account" at bounding box center [377, 347] width 141 height 35
select select "100"
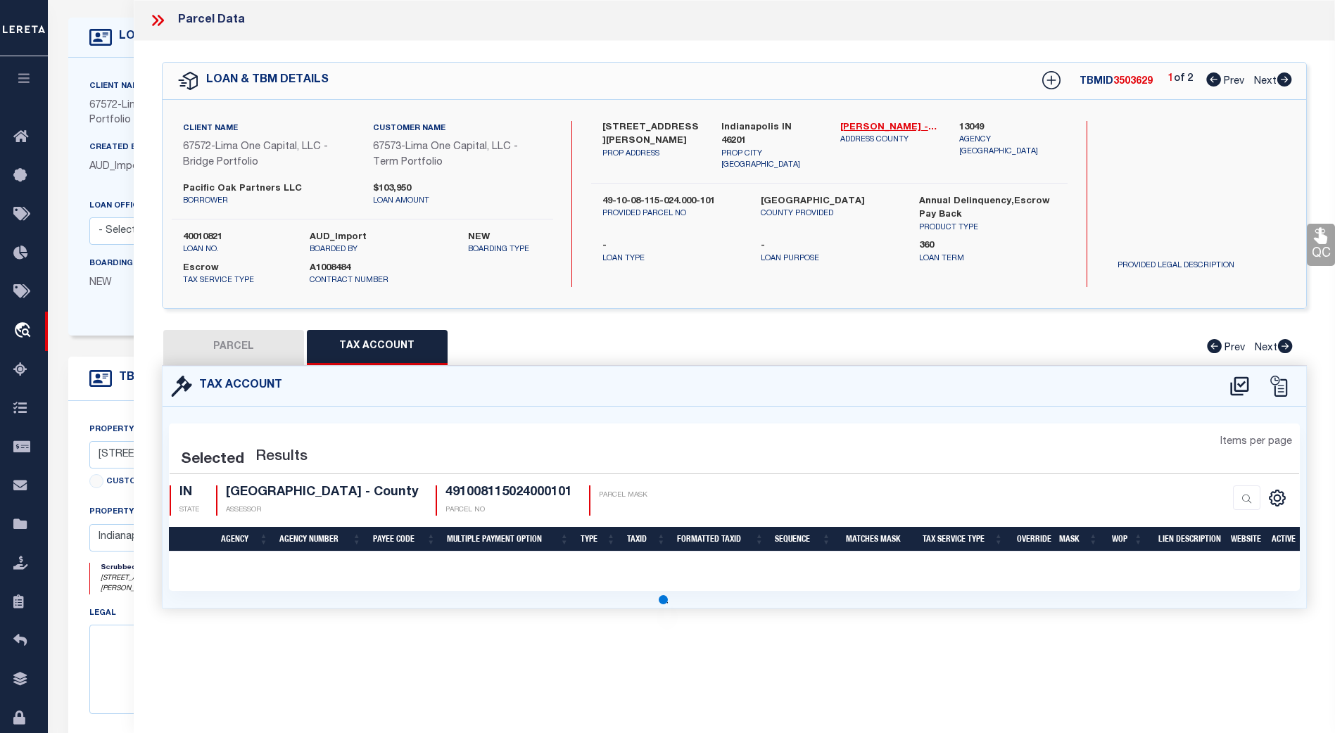
select select "100"
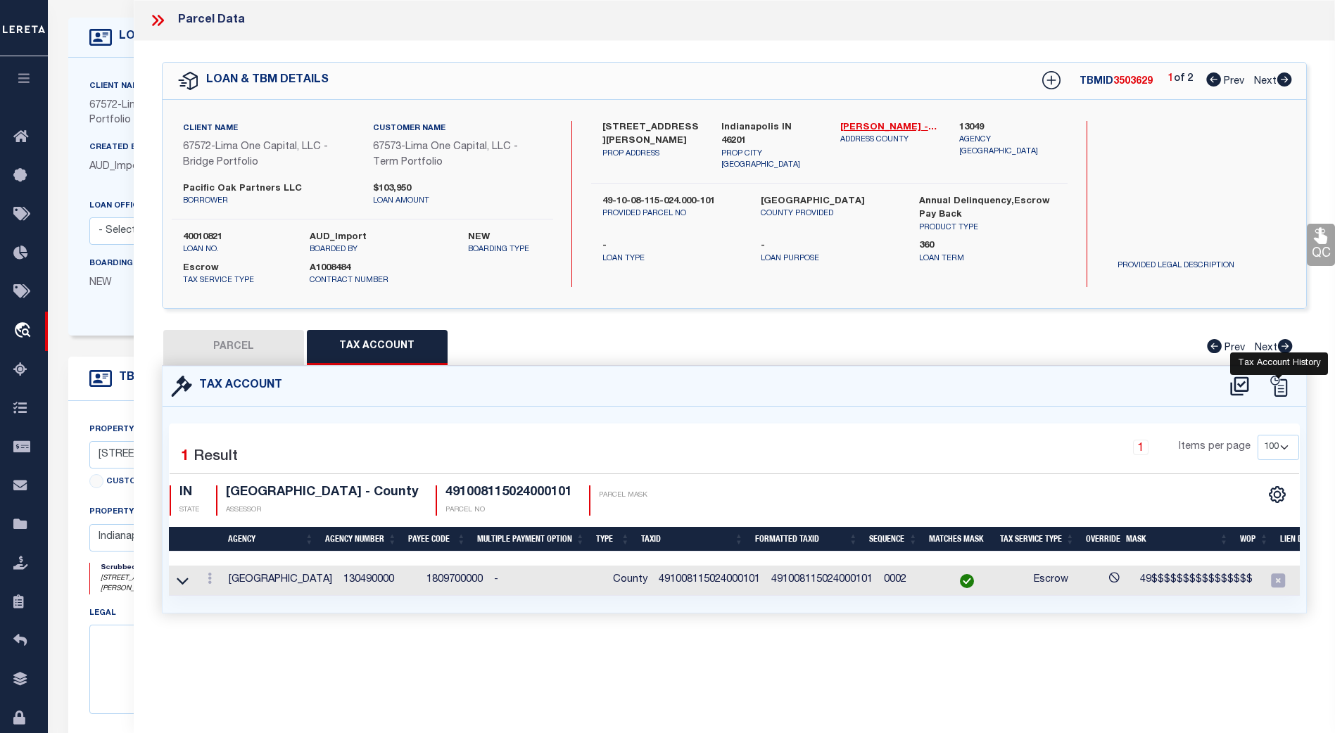
click at [1278, 382] on icon at bounding box center [1278, 386] width 21 height 21
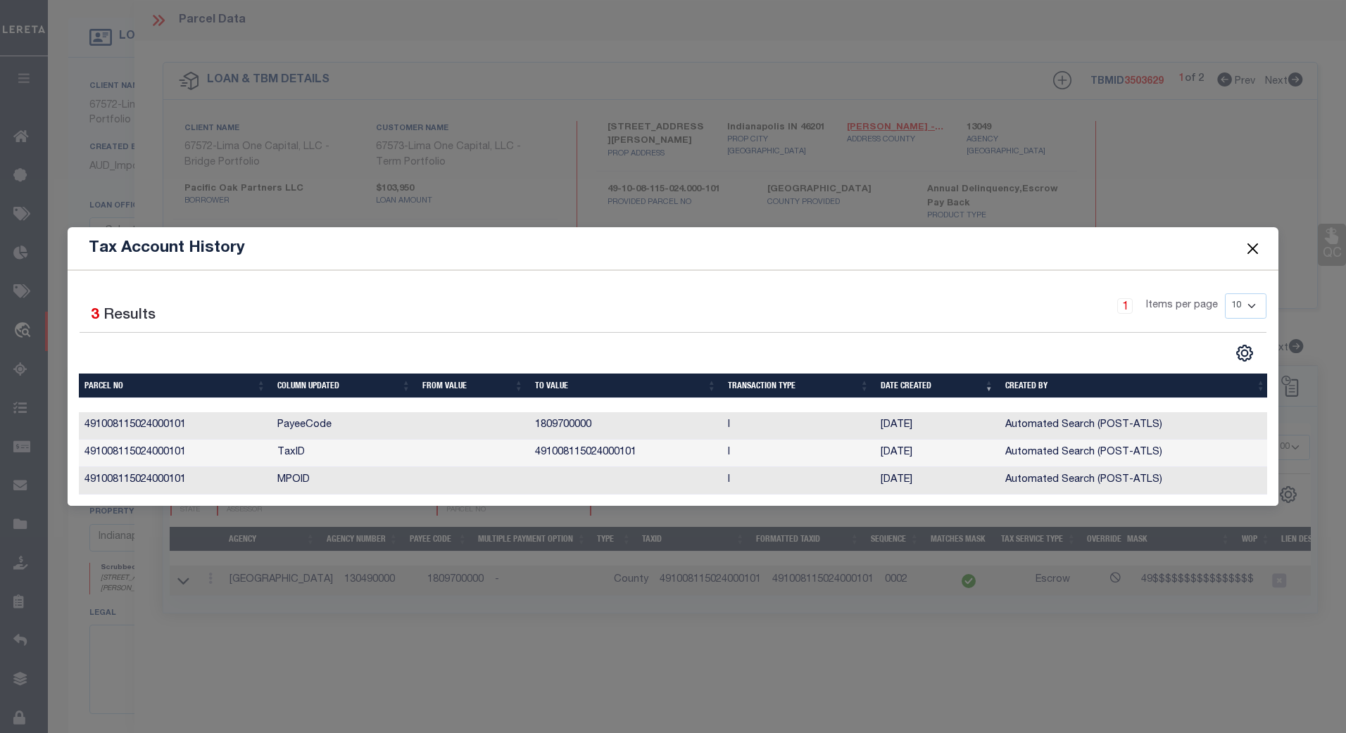
click at [1251, 242] on button "Close" at bounding box center [1252, 248] width 18 height 18
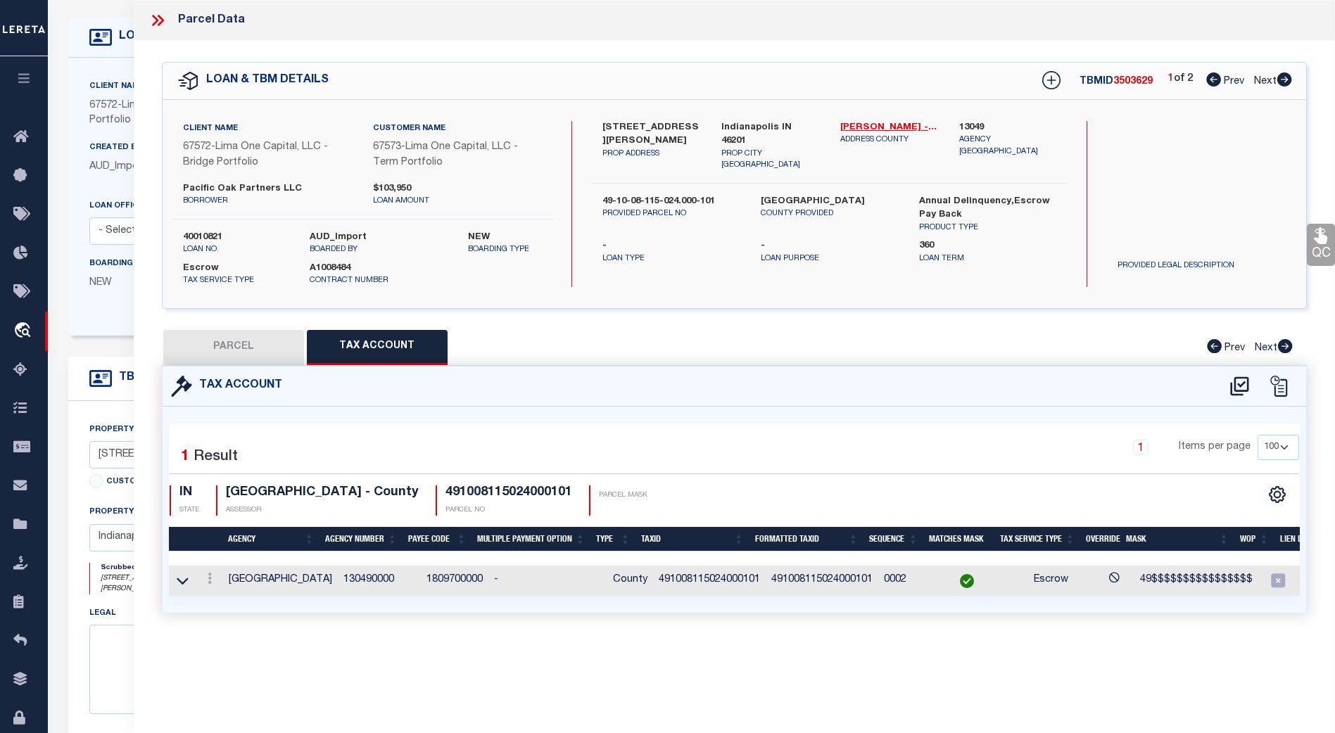
click at [1268, 80] on span "Next" at bounding box center [1265, 82] width 23 height 10
select select "AS"
select select
checkbox input "false"
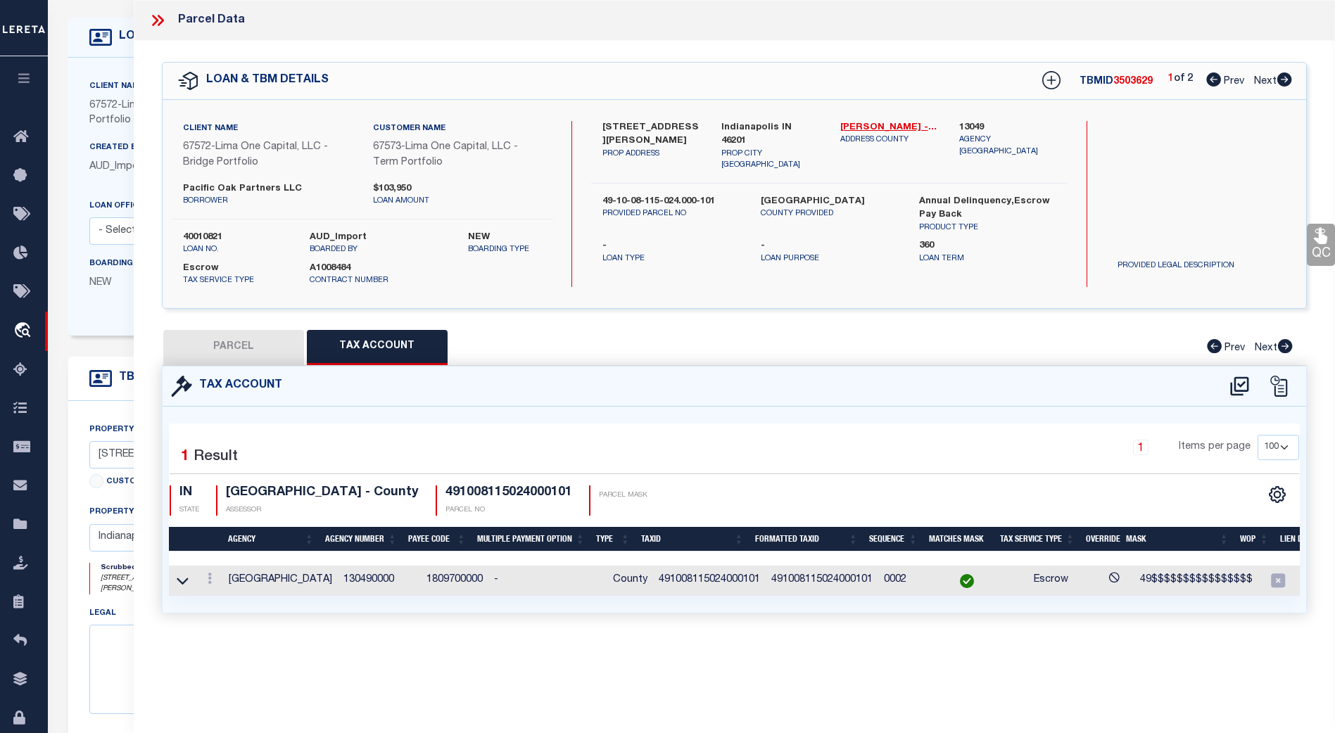
checkbox input "false"
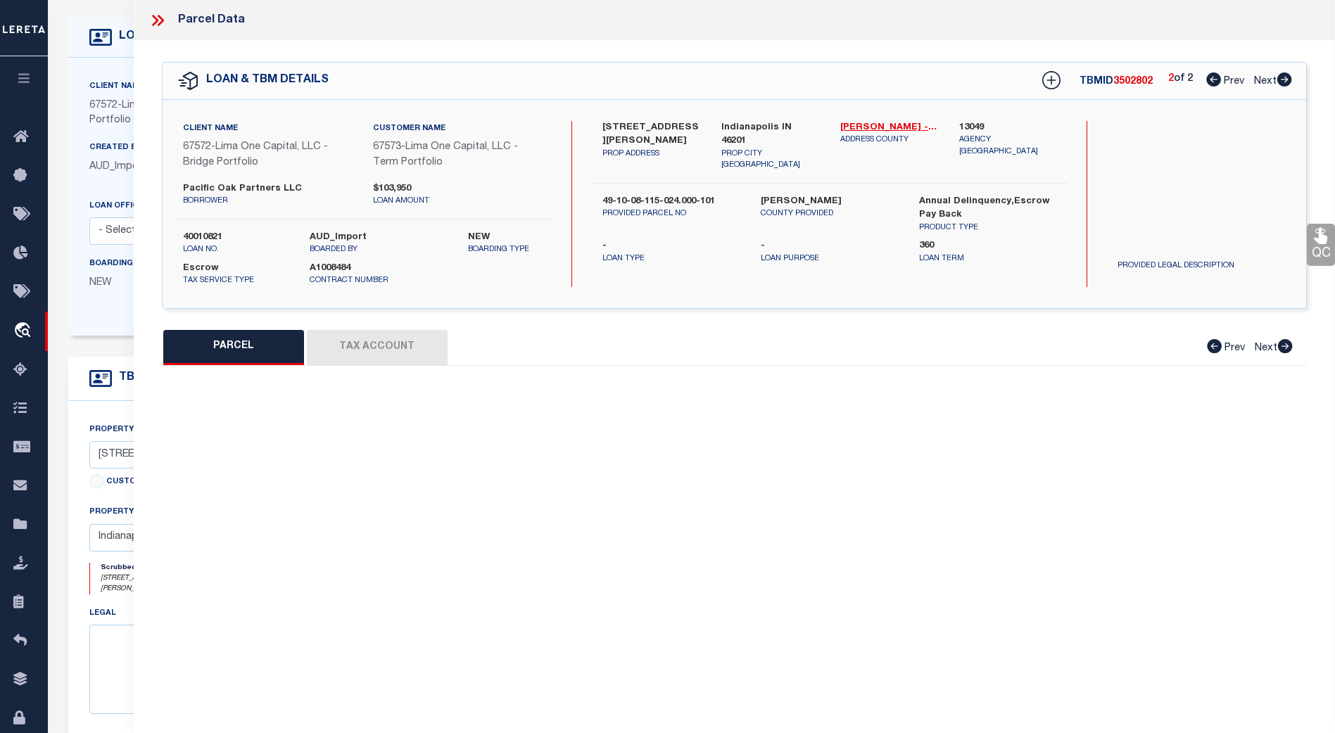
select select "CP"
type input "BRANT,JEREMY"
select select "ATL"
select select "ADD"
type input "3214 NEWTON AVE"
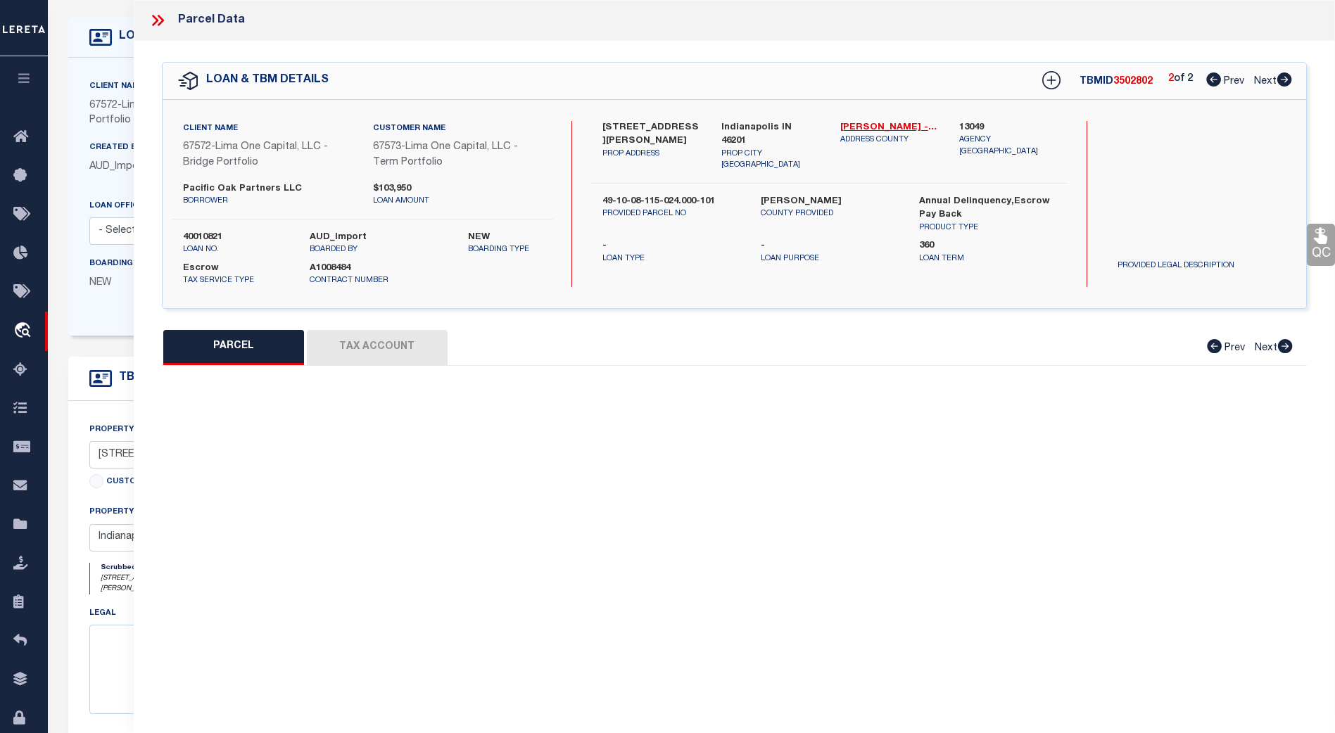
checkbox input "false"
type input "INDIANAPOLIS, IN 46201"
type textarea "FOREST PARK SEC B L12 B26"
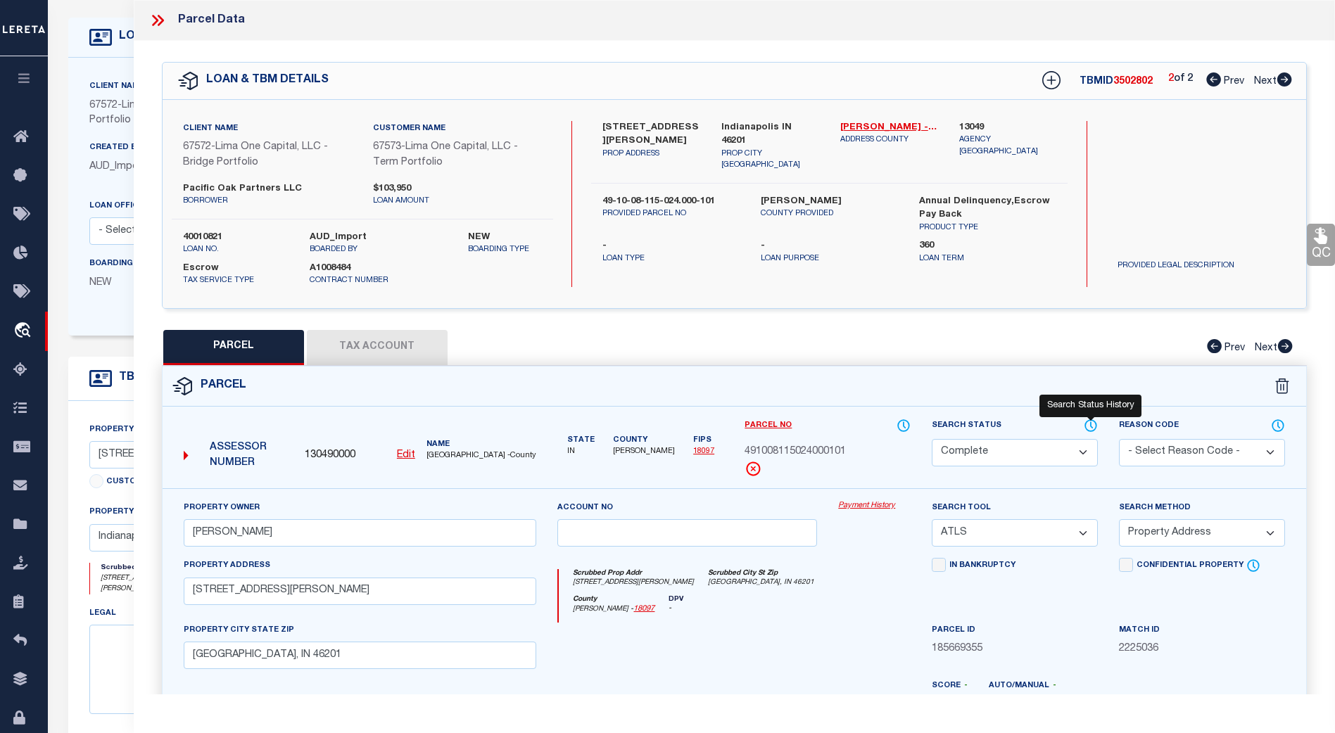
click at [1087, 424] on icon at bounding box center [1091, 425] width 14 height 15
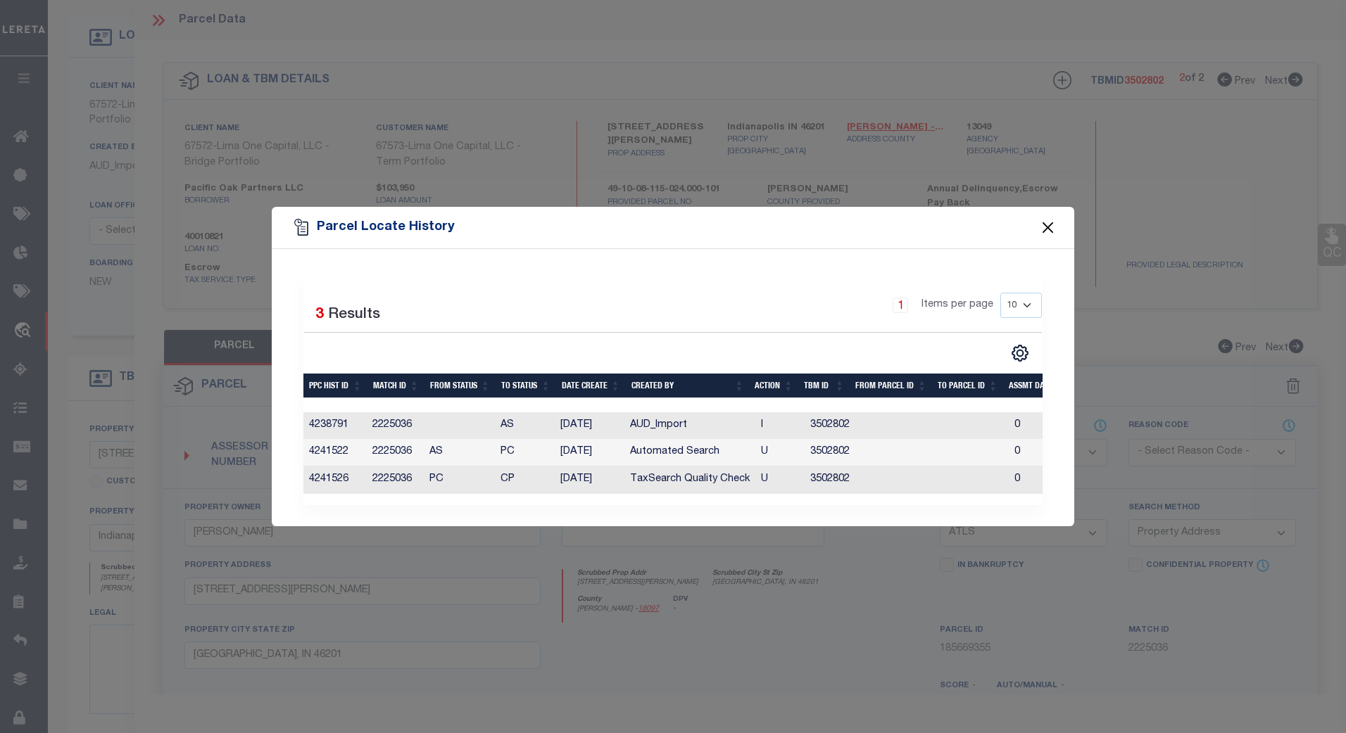
click at [1046, 220] on button "Close" at bounding box center [1048, 228] width 18 height 18
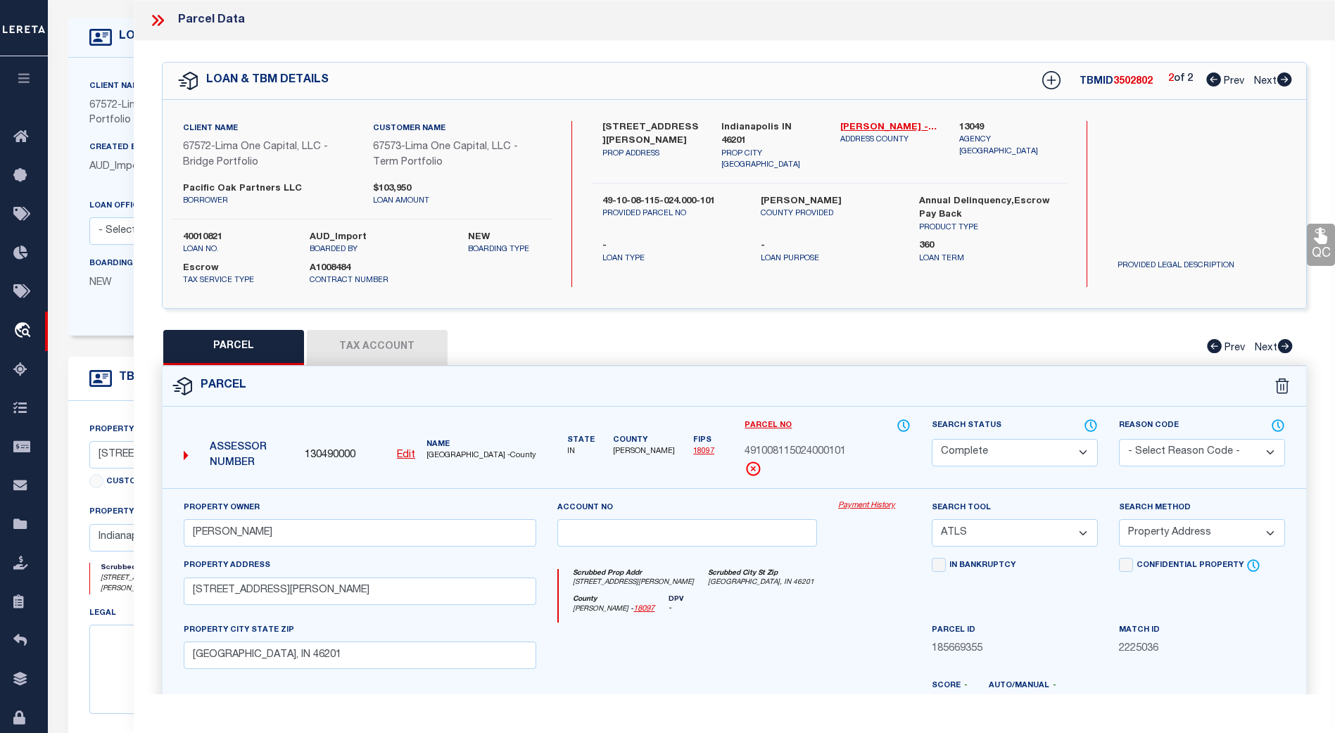
click at [1269, 83] on span "Next" at bounding box center [1265, 82] width 23 height 10
